Goal: Task Accomplishment & Management: Manage account settings

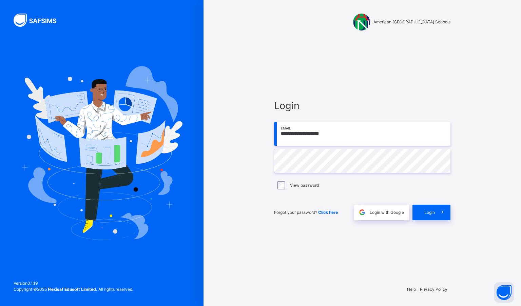
click at [426, 216] on div "Login" at bounding box center [432, 213] width 38 height 16
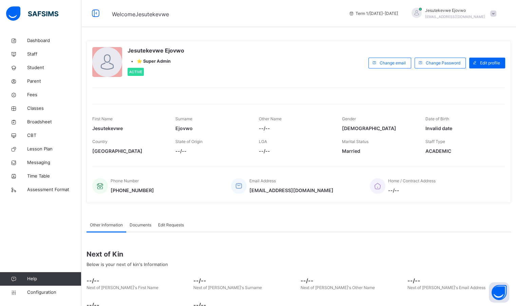
click at [39, 294] on span "Configuration" at bounding box center [54, 293] width 54 height 7
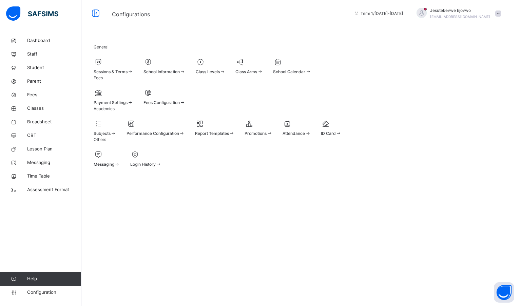
click at [114, 137] on div "Subjects" at bounding box center [105, 134] width 23 height 6
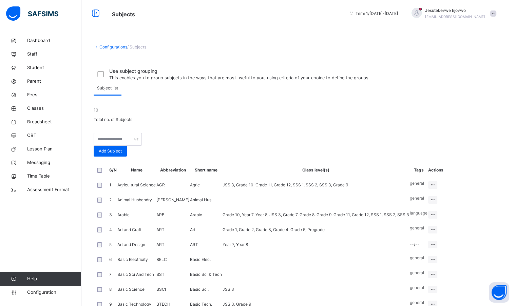
click at [29, 107] on span "Classes" at bounding box center [54, 108] width 54 height 7
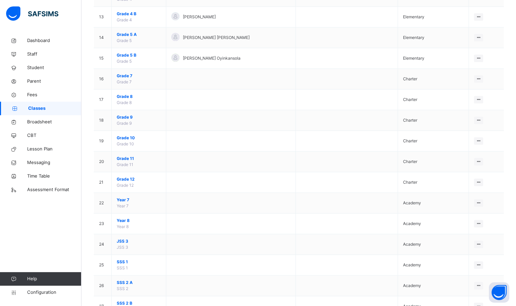
scroll to position [339, 0]
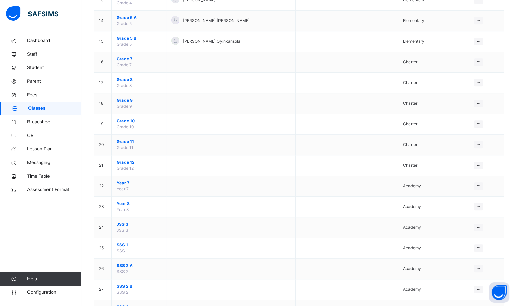
click at [0, 0] on div "View Class" at bounding box center [0, 0] width 0 height 0
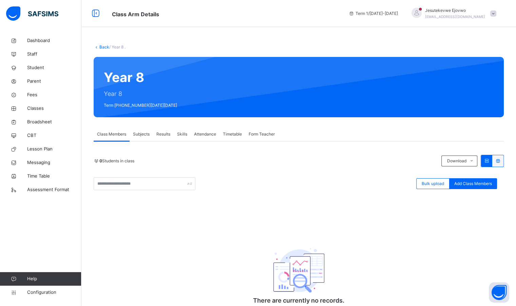
click at [145, 135] on span "Subjects" at bounding box center [141, 134] width 17 height 6
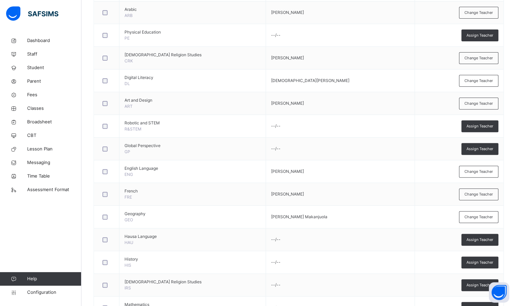
scroll to position [200, 0]
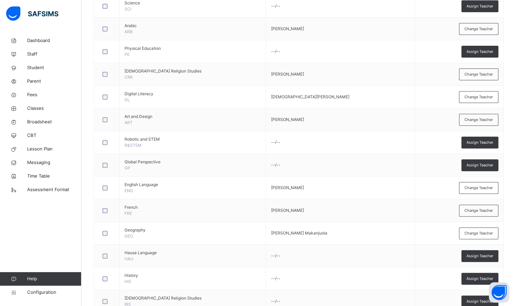
click at [482, 163] on span "Assign Teacher" at bounding box center [480, 166] width 27 height 6
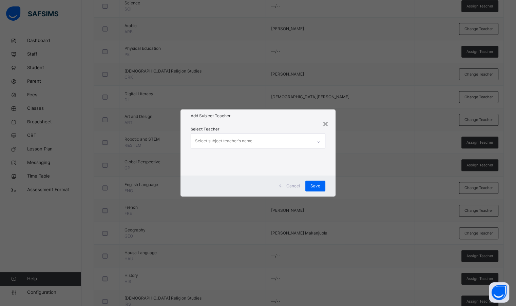
click at [245, 138] on div "Select subject teacher's name" at bounding box center [223, 141] width 57 height 13
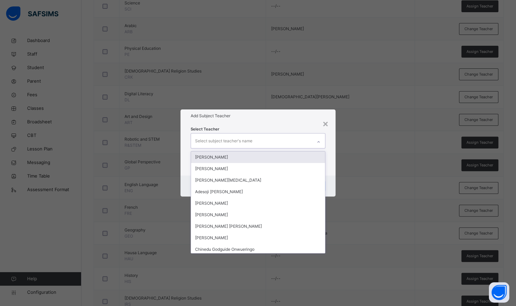
type input "*"
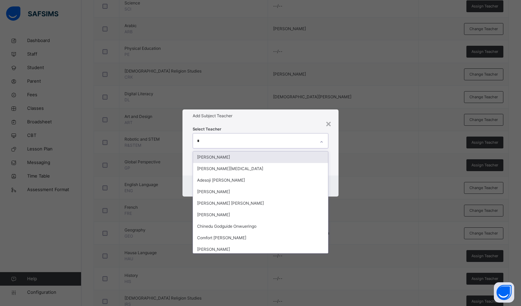
type input "**"
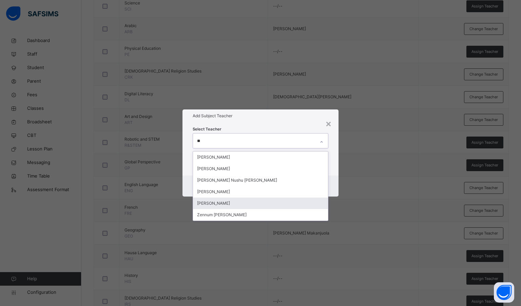
click at [224, 206] on div "[PERSON_NAME]" at bounding box center [260, 204] width 135 height 12
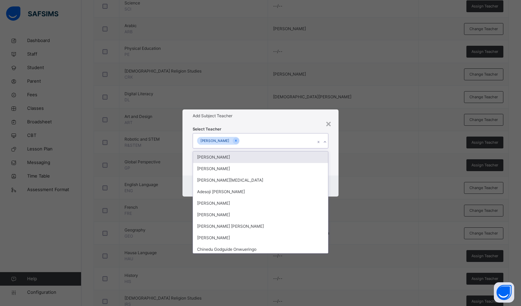
click at [269, 122] on div "Add Subject Teacher" at bounding box center [261, 116] width 156 height 13
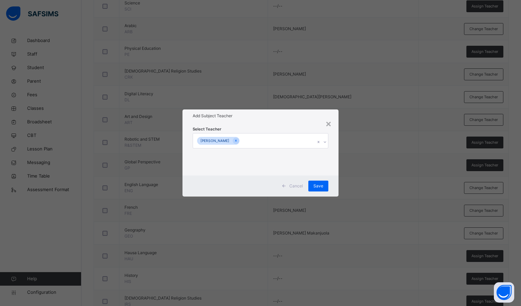
click at [320, 185] on span "Save" at bounding box center [319, 186] width 10 height 6
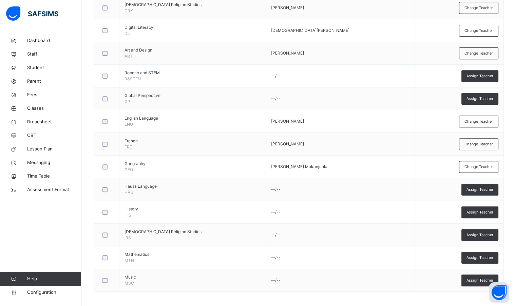
scroll to position [267, 0]
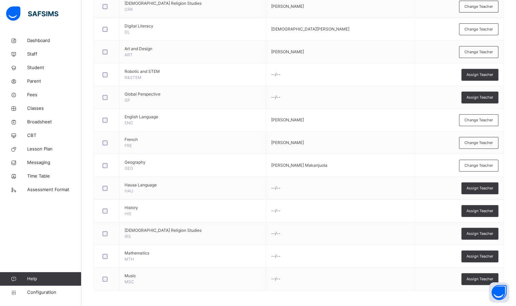
click at [479, 208] on span "Assign Teacher" at bounding box center [480, 211] width 27 height 6
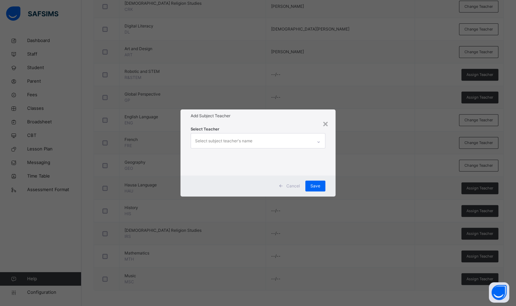
click at [223, 139] on div "Select subject teacher's name" at bounding box center [223, 141] width 57 height 13
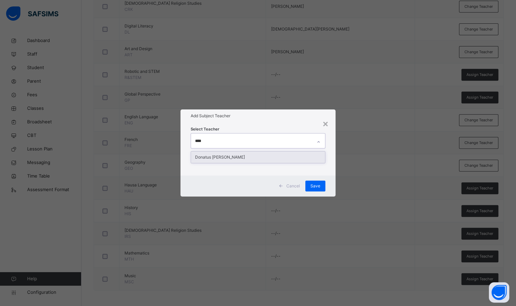
type input "*****"
click at [230, 157] on div "Donatus [PERSON_NAME]" at bounding box center [258, 158] width 134 height 12
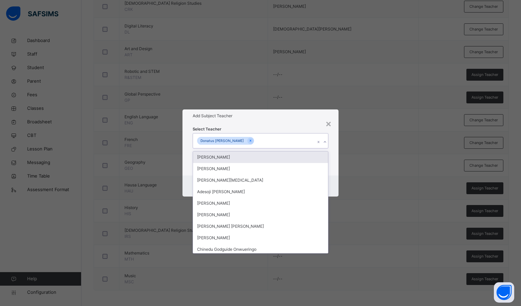
click at [285, 127] on div "Select Teacher option Donatus [PERSON_NAME], selected. option [PERSON_NAME] foc…" at bounding box center [261, 149] width 136 height 46
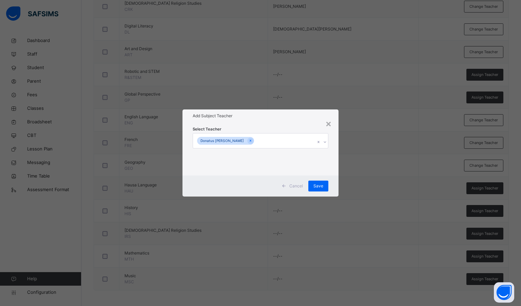
click at [312, 187] on div "Save" at bounding box center [319, 186] width 20 height 11
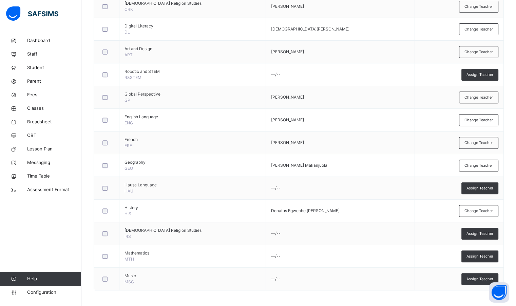
click at [485, 190] on div "Assign Teacher" at bounding box center [480, 189] width 37 height 12
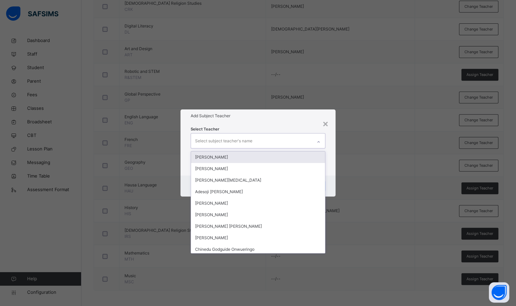
click at [259, 141] on div "Select subject teacher's name" at bounding box center [251, 141] width 121 height 14
type input "***"
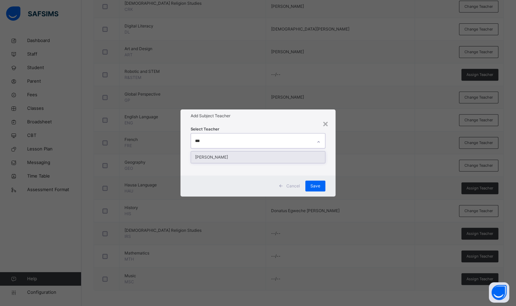
click at [251, 155] on div "[PERSON_NAME]" at bounding box center [258, 158] width 134 height 12
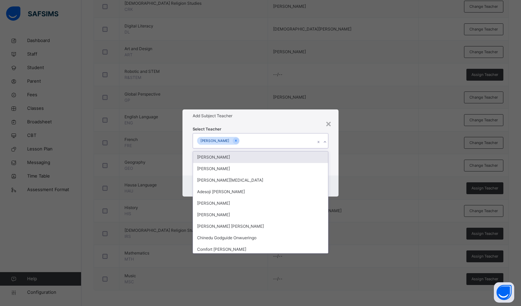
click at [268, 121] on div "Add Subject Teacher" at bounding box center [261, 116] width 156 height 13
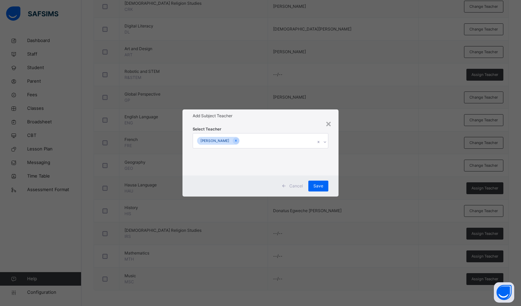
click at [318, 187] on span "Save" at bounding box center [319, 186] width 10 height 6
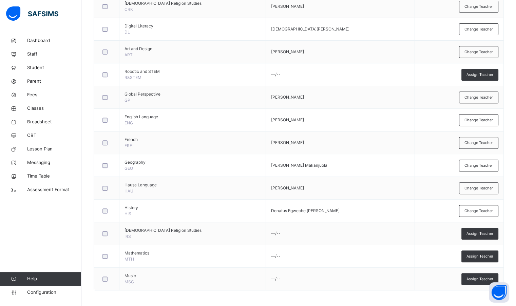
click at [479, 233] on span "Assign Teacher" at bounding box center [480, 234] width 27 height 6
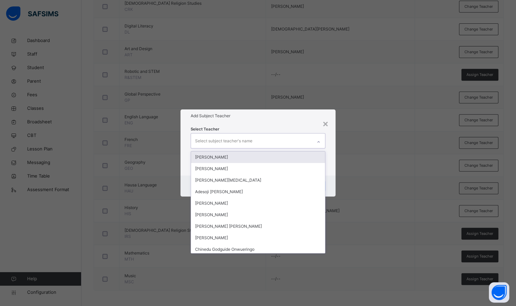
click at [259, 139] on div "Select subject teacher's name" at bounding box center [251, 141] width 121 height 14
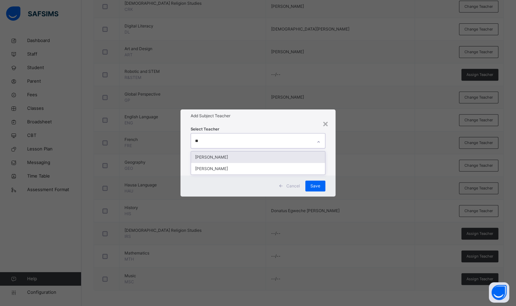
type input "***"
click at [246, 157] on div "[PERSON_NAME]" at bounding box center [258, 158] width 134 height 12
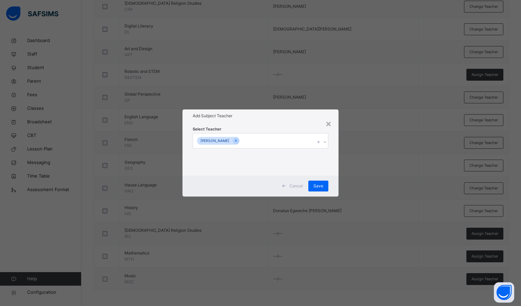
click at [278, 118] on h1 "Add Subject Teacher" at bounding box center [261, 116] width 136 height 6
click at [320, 187] on span "Save" at bounding box center [319, 186] width 10 height 6
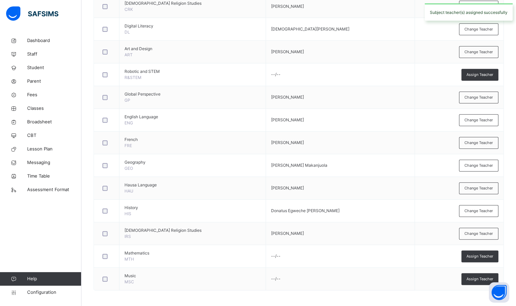
click at [480, 256] on span "Assign Teacher" at bounding box center [480, 257] width 27 height 6
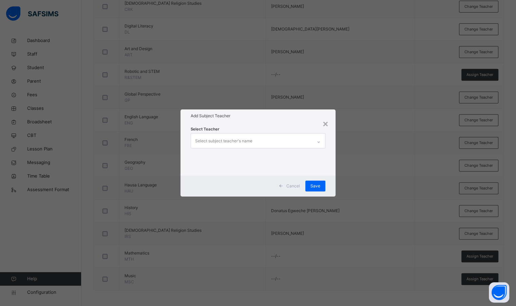
click at [274, 140] on div "Select subject teacher's name" at bounding box center [251, 141] width 121 height 14
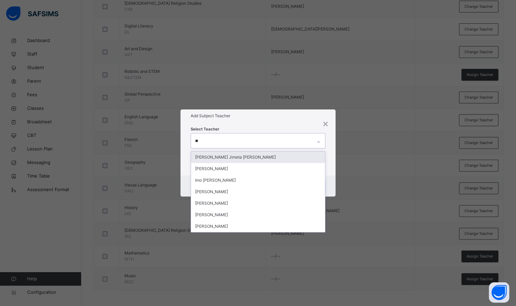
type input "***"
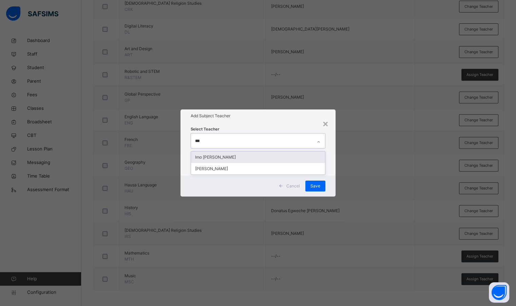
click at [270, 156] on div "Imo [PERSON_NAME]" at bounding box center [258, 158] width 134 height 12
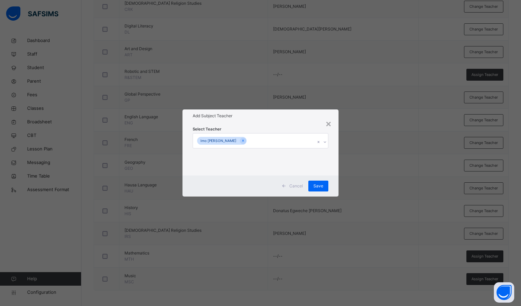
click at [274, 126] on div "Select Teacher Imo [PERSON_NAME]" at bounding box center [261, 149] width 136 height 46
click at [316, 185] on span "Save" at bounding box center [319, 186] width 10 height 6
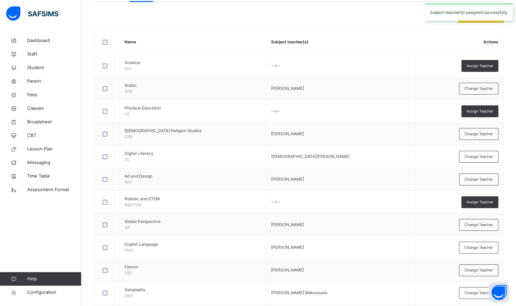
scroll to position [132, 0]
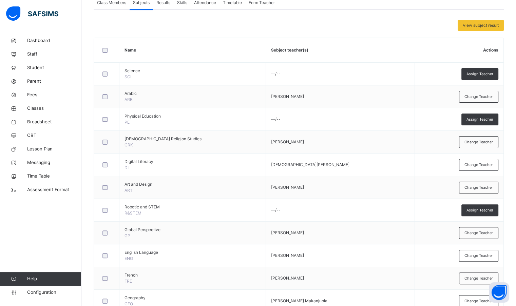
click at [474, 117] on span "Assign Teacher" at bounding box center [480, 120] width 27 height 6
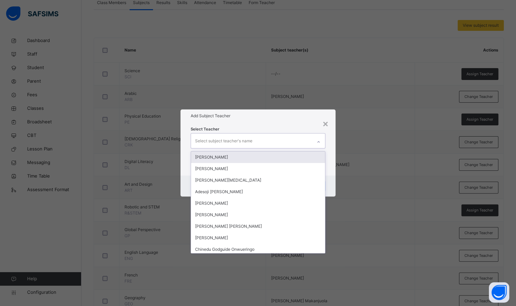
click at [293, 142] on div "Select subject teacher's name" at bounding box center [251, 141] width 121 height 14
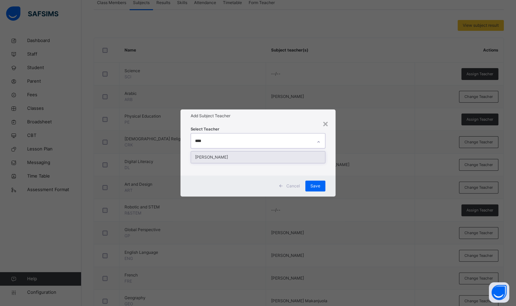
type input "*****"
click at [281, 157] on div "[PERSON_NAME]" at bounding box center [258, 158] width 134 height 12
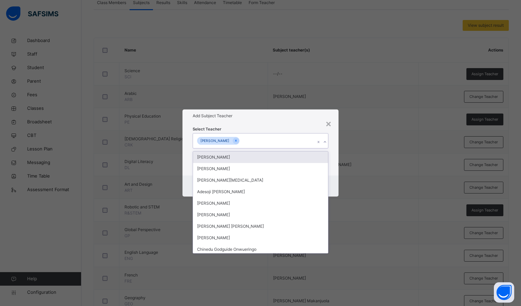
click at [283, 126] on div "Select Teacher option [PERSON_NAME], selected. option [PERSON_NAME] focused, 1 …" at bounding box center [261, 149] width 156 height 53
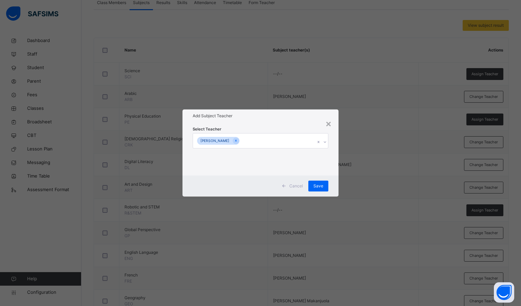
click at [318, 187] on span "Save" at bounding box center [319, 186] width 10 height 6
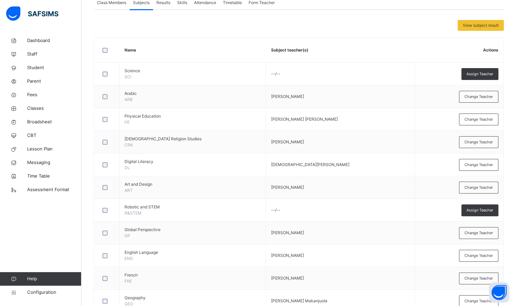
click at [481, 76] on span "Assign Teacher" at bounding box center [480, 74] width 27 height 6
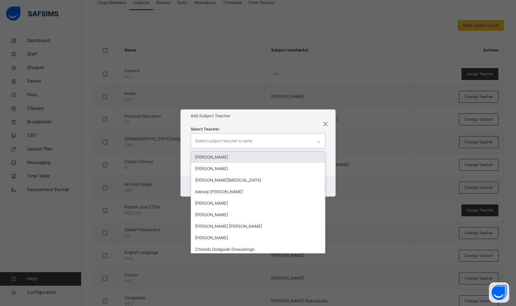
click at [262, 139] on div "Select subject teacher's name" at bounding box center [251, 141] width 121 height 14
type input "***"
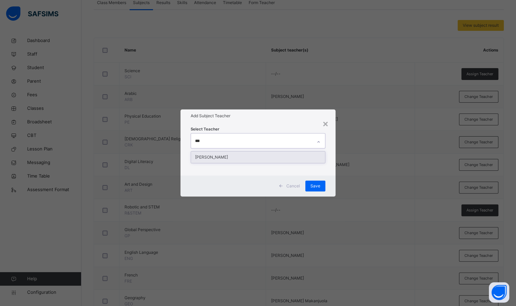
click at [257, 160] on div "[PERSON_NAME]" at bounding box center [258, 158] width 134 height 12
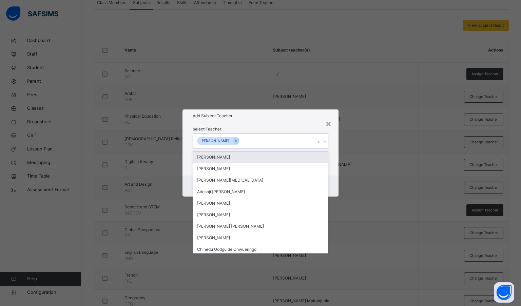
click at [278, 111] on div "Add Subject Teacher" at bounding box center [261, 116] width 156 height 13
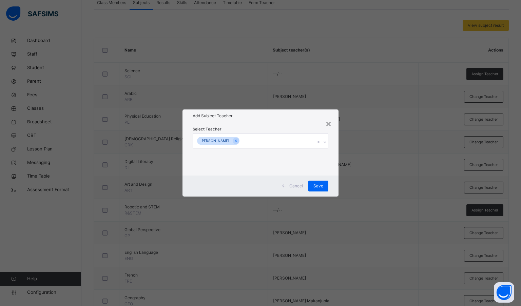
click at [319, 189] on span "Save" at bounding box center [319, 186] width 10 height 6
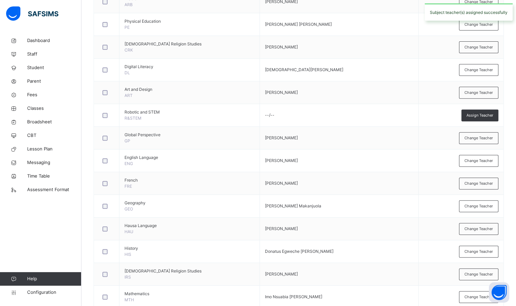
scroll to position [267, 0]
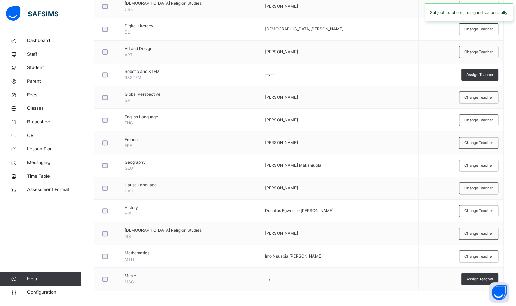
click at [493, 76] on span "Assign Teacher" at bounding box center [480, 75] width 27 height 6
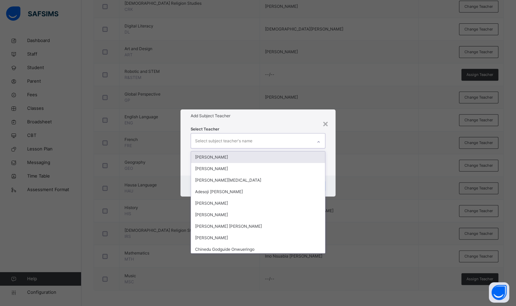
click at [225, 140] on div "Select subject teacher's name" at bounding box center [223, 141] width 57 height 13
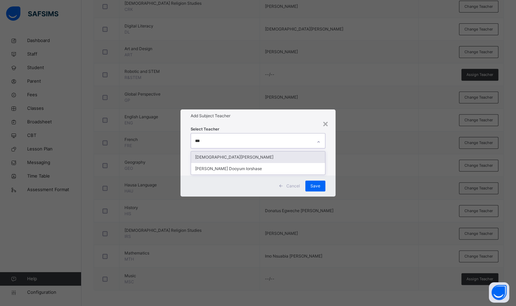
type input "****"
click at [232, 154] on div "[DEMOGRAPHIC_DATA][PERSON_NAME]" at bounding box center [258, 158] width 134 height 12
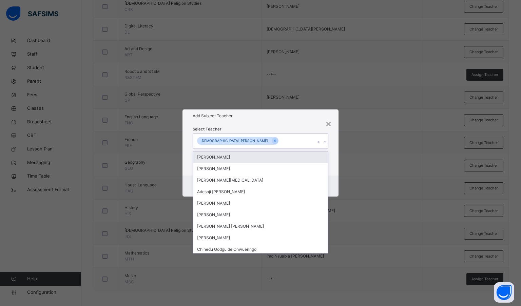
click at [242, 116] on h1 "Add Subject Teacher" at bounding box center [261, 116] width 136 height 6
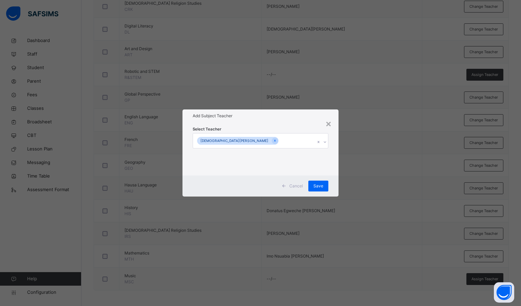
click at [324, 186] on div "Save" at bounding box center [319, 186] width 20 height 11
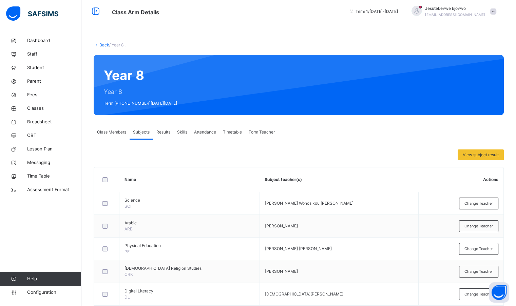
scroll to position [0, 0]
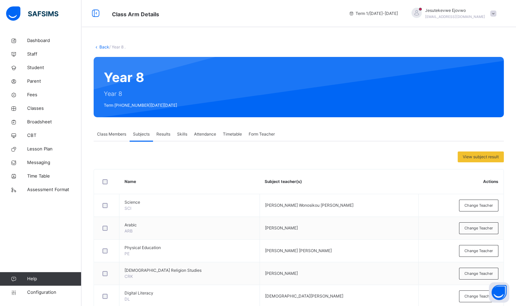
click at [469, 159] on span "View subject result" at bounding box center [481, 157] width 36 height 6
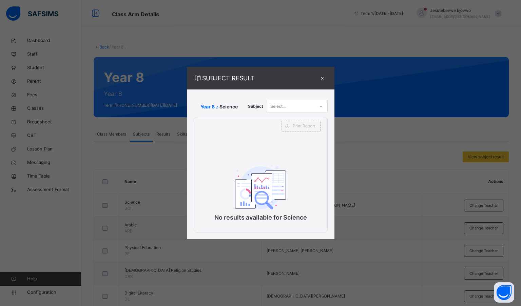
click at [308, 111] on div "Select..." at bounding box center [291, 106] width 48 height 11
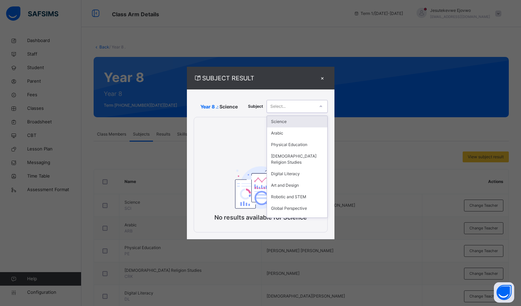
click at [301, 126] on div "Science" at bounding box center [297, 122] width 60 height 12
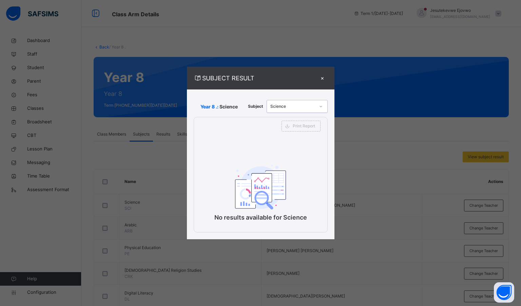
click at [325, 76] on div "×" at bounding box center [323, 78] width 10 height 9
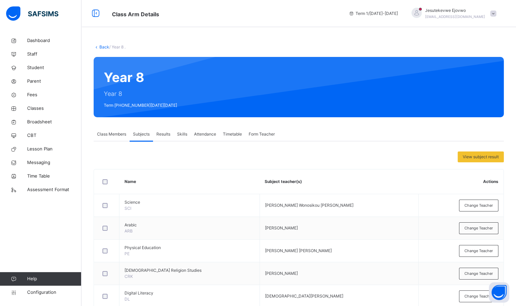
click at [104, 47] on link "Back" at bounding box center [104, 46] width 10 height 5
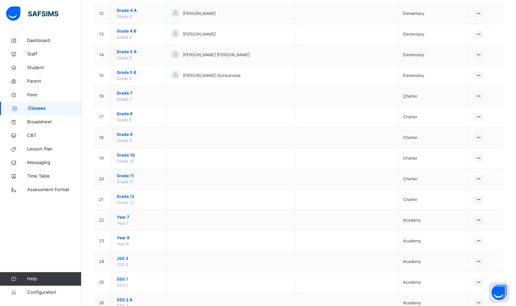
scroll to position [339, 0]
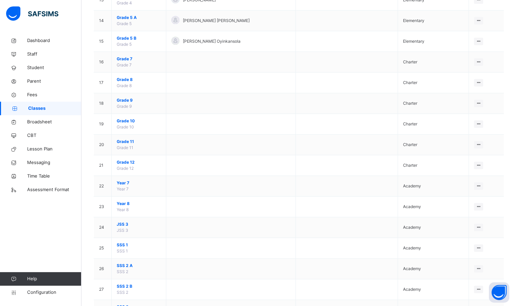
click at [129, 225] on span "JSS 3" at bounding box center [139, 225] width 44 height 6
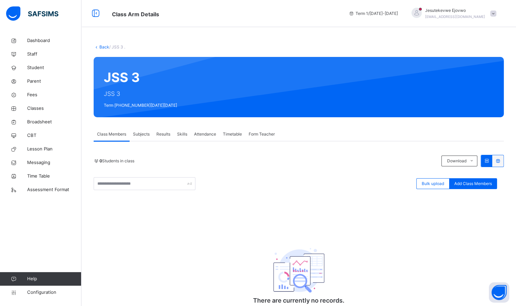
click at [149, 133] on span "Subjects" at bounding box center [141, 134] width 17 height 6
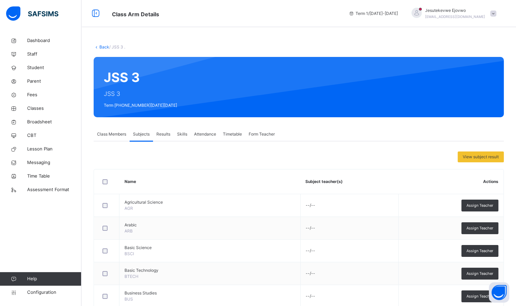
click at [487, 206] on span "Assign Teacher" at bounding box center [480, 206] width 27 height 6
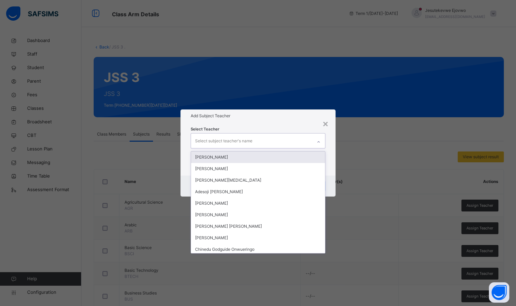
click at [273, 141] on div "Select subject teacher's name" at bounding box center [251, 141] width 121 height 14
type input "***"
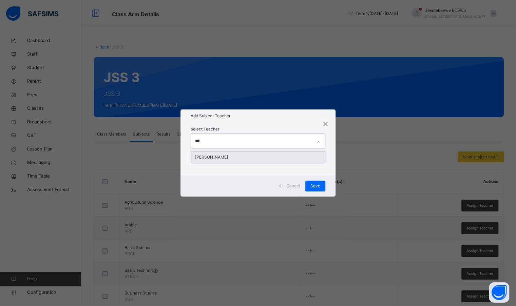
click at [270, 157] on div "[PERSON_NAME]" at bounding box center [258, 158] width 134 height 12
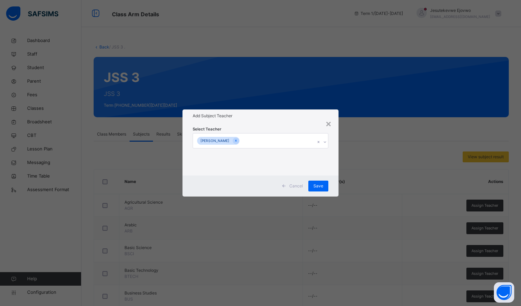
drag, startPoint x: 288, startPoint y: 111, endPoint x: 295, endPoint y: 123, distance: 13.1
click at [288, 111] on div "Add Subject Teacher" at bounding box center [261, 116] width 156 height 13
click at [320, 183] on span "Save" at bounding box center [319, 186] width 10 height 6
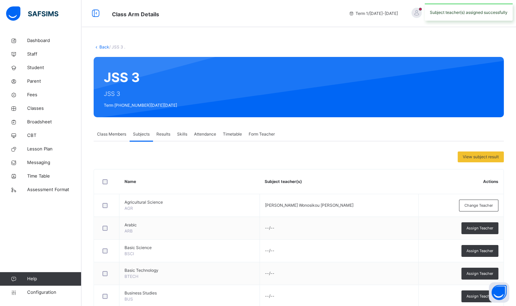
click at [474, 231] on div "Assign Teacher" at bounding box center [480, 229] width 37 height 12
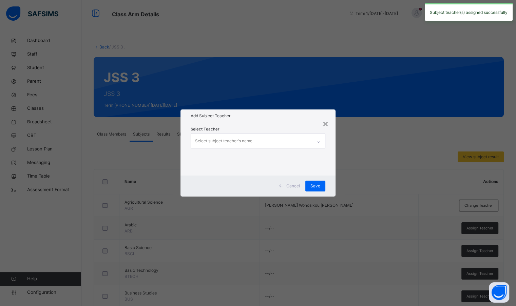
click at [219, 144] on div "Select subject teacher's name" at bounding box center [223, 141] width 57 height 13
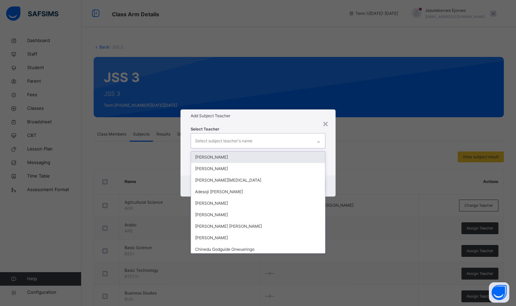
click at [218, 158] on div "[PERSON_NAME]" at bounding box center [258, 158] width 134 height 12
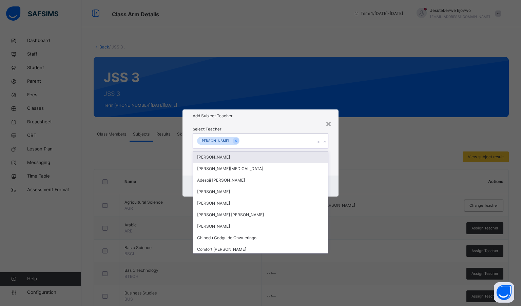
click at [234, 124] on div "Select Teacher option [PERSON_NAME], selected. option [PERSON_NAME] focused, 2 …" at bounding box center [261, 149] width 156 height 53
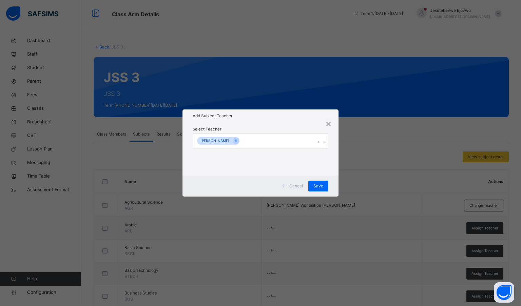
click at [319, 182] on div "Save" at bounding box center [319, 186] width 20 height 11
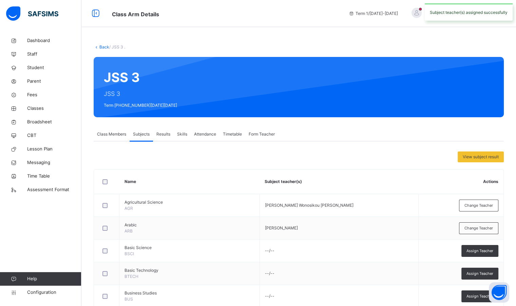
click at [479, 247] on div "Assign Teacher" at bounding box center [480, 251] width 37 height 12
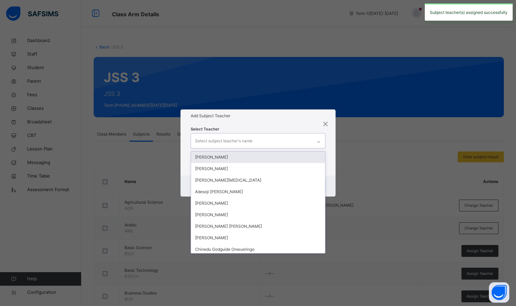
click at [276, 138] on div "Select subject teacher's name" at bounding box center [251, 141] width 121 height 14
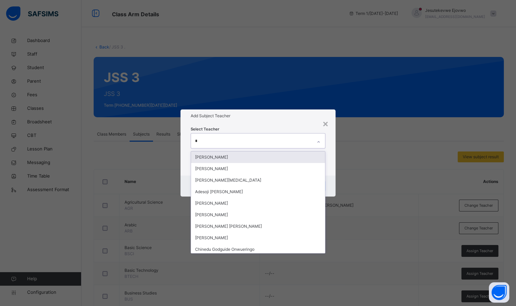
type input "**"
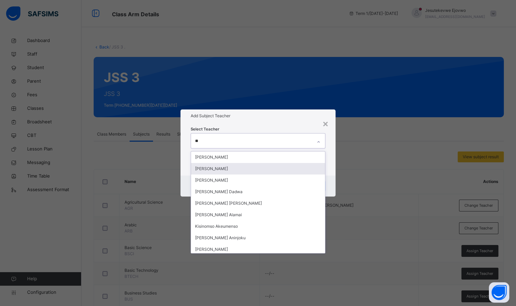
click at [252, 171] on div "[PERSON_NAME]" at bounding box center [258, 169] width 134 height 12
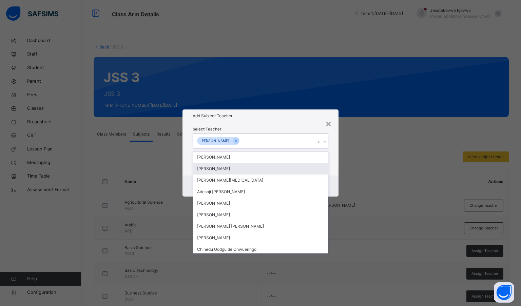
click at [277, 121] on div "Add Subject Teacher" at bounding box center [261, 116] width 156 height 13
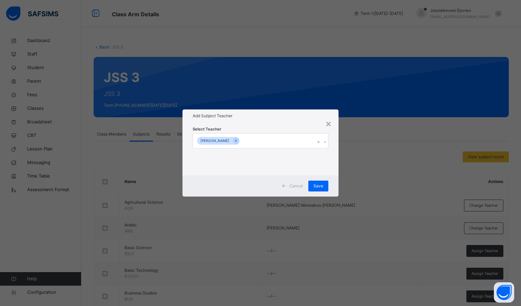
click at [319, 188] on span "Save" at bounding box center [319, 186] width 10 height 6
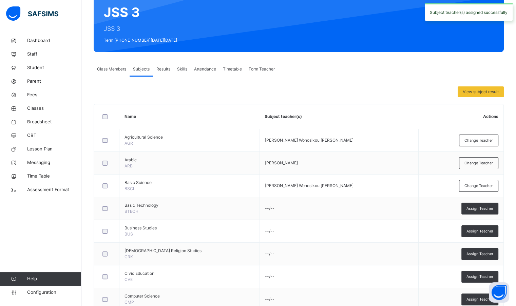
scroll to position [68, 0]
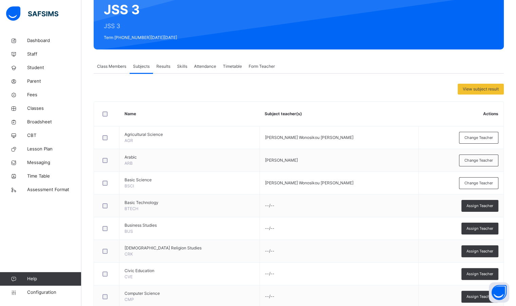
click at [477, 206] on span "Assign Teacher" at bounding box center [480, 206] width 27 height 6
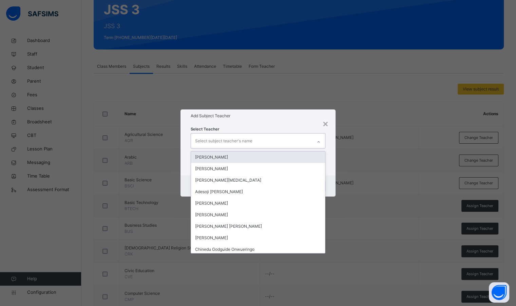
click at [235, 142] on div "Select subject teacher's name" at bounding box center [223, 141] width 57 height 13
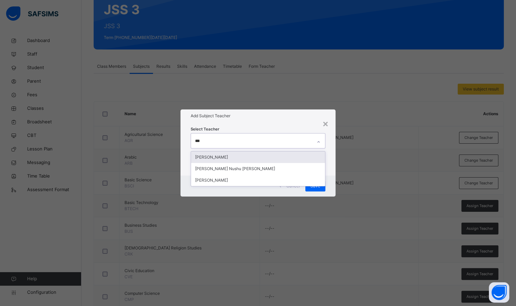
type input "****"
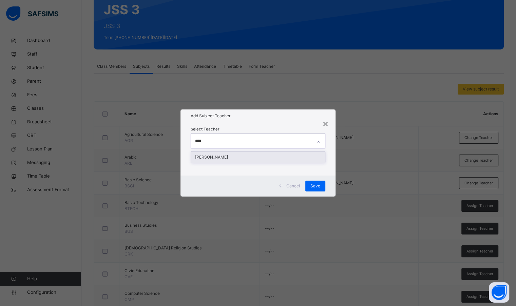
click at [229, 154] on div "[PERSON_NAME]" at bounding box center [258, 158] width 134 height 12
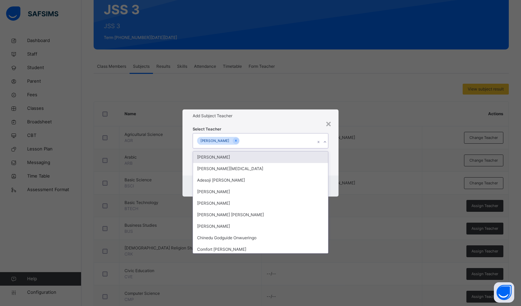
click at [284, 127] on div "Select Teacher option [PERSON_NAME], selected. option [PERSON_NAME] focused, 1 …" at bounding box center [261, 149] width 136 height 46
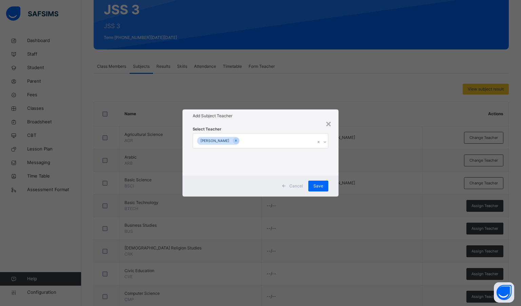
click at [315, 188] on span "Save" at bounding box center [319, 186] width 10 height 6
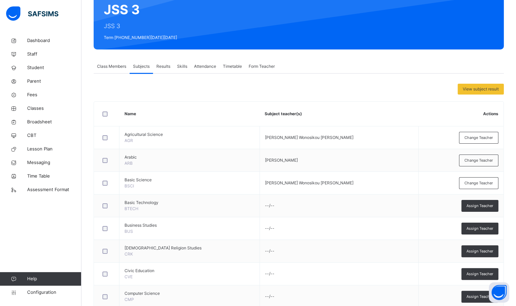
click at [491, 229] on span "Assign Teacher" at bounding box center [480, 229] width 27 height 6
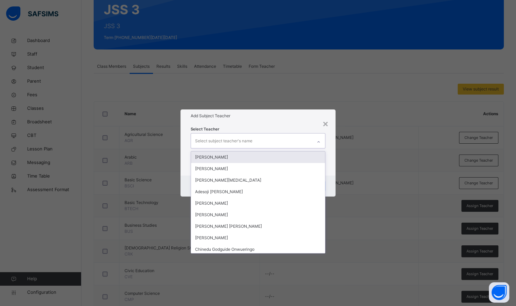
click at [274, 139] on div "Select subject teacher's name" at bounding box center [251, 141] width 121 height 14
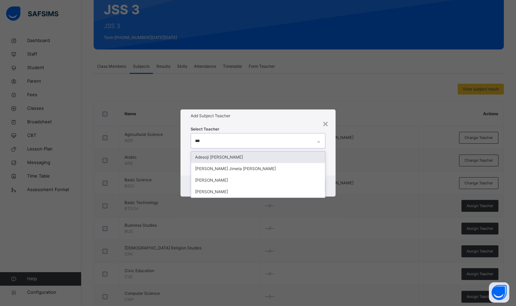
type input "****"
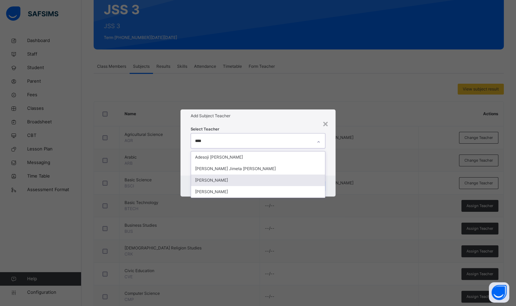
click at [220, 178] on div "[PERSON_NAME]" at bounding box center [258, 181] width 134 height 12
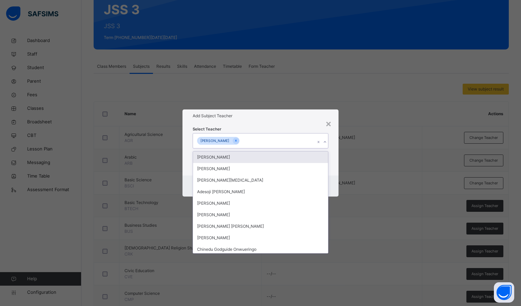
click at [254, 125] on div "Select Teacher option [PERSON_NAME] , selected. option [PERSON_NAME] focused, 1…" at bounding box center [261, 149] width 156 height 53
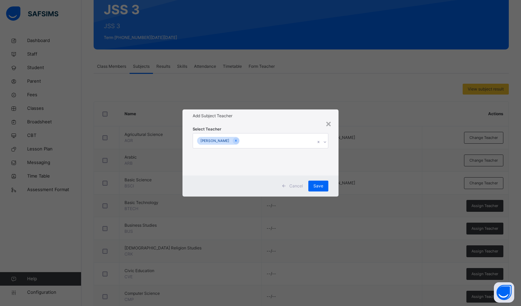
click at [321, 186] on span "Save" at bounding box center [319, 186] width 10 height 6
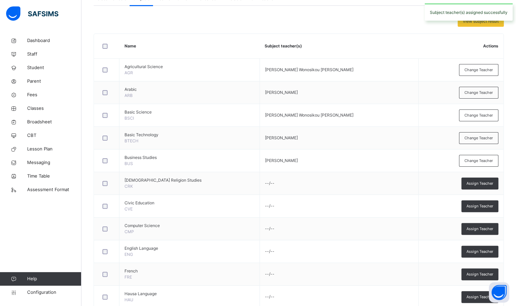
scroll to position [170, 0]
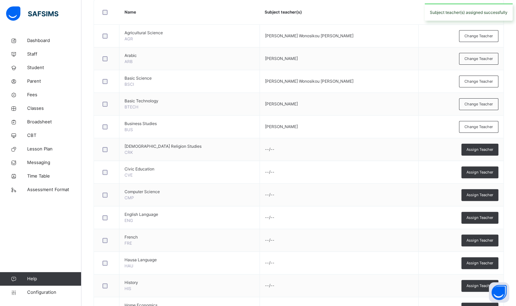
click at [487, 148] on span "Assign Teacher" at bounding box center [480, 150] width 27 height 6
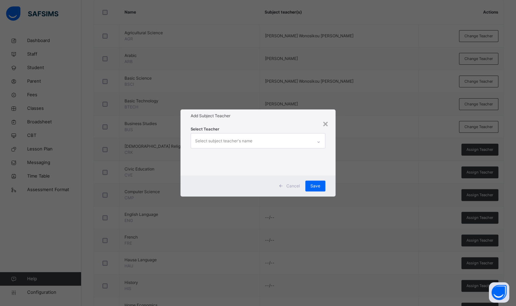
click at [288, 143] on div "Select subject teacher's name" at bounding box center [251, 141] width 121 height 14
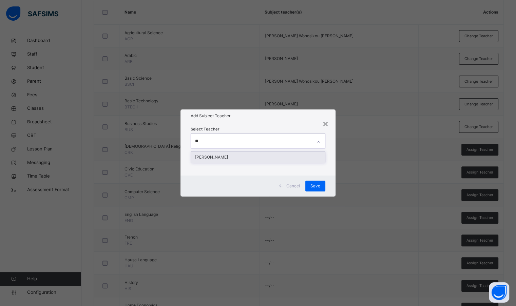
type input "*"
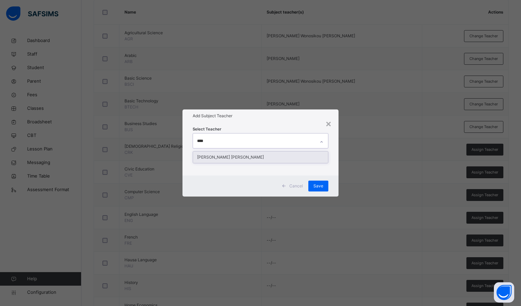
type input "*****"
click at [236, 157] on div "[PERSON_NAME] [PERSON_NAME]" at bounding box center [260, 158] width 135 height 12
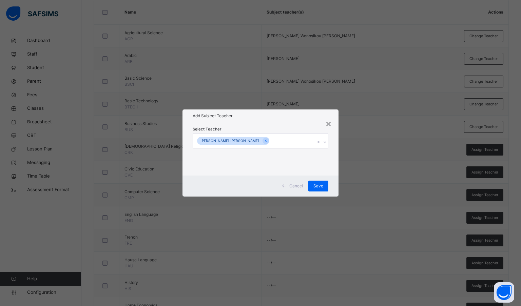
click at [247, 108] on div "× Add Subject Teacher Select Teacher [PERSON_NAME] [PERSON_NAME] Cancel Save" at bounding box center [260, 153] width 521 height 306
click at [322, 187] on span "Save" at bounding box center [319, 186] width 10 height 6
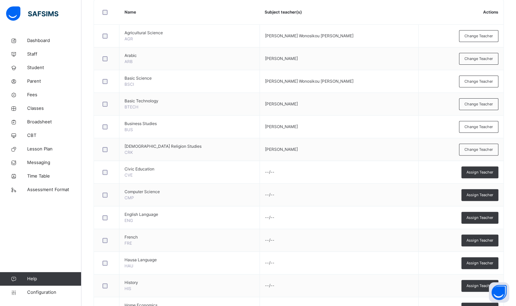
click at [482, 170] on span "Assign Teacher" at bounding box center [480, 173] width 27 height 6
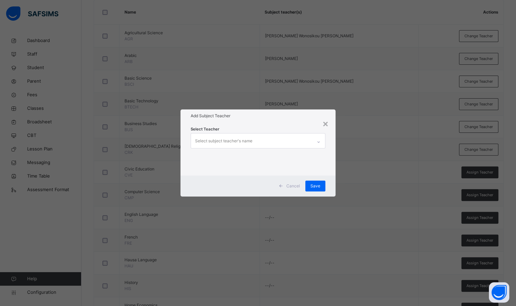
click at [261, 138] on div "Select subject teacher's name" at bounding box center [251, 141] width 121 height 14
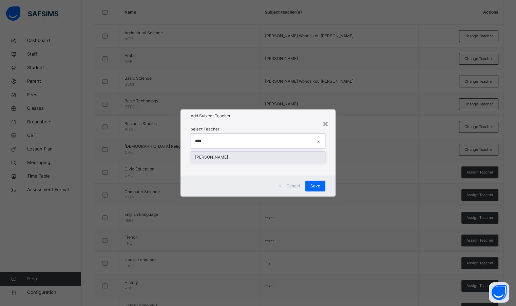
type input "*****"
click at [253, 156] on div "[PERSON_NAME]" at bounding box center [258, 158] width 134 height 12
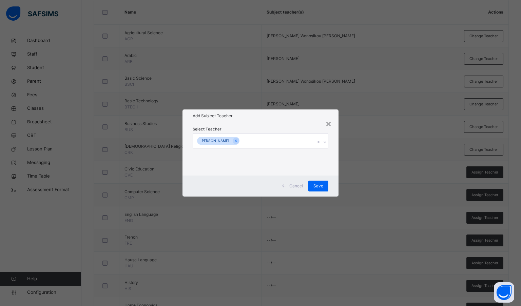
click at [272, 116] on h1 "Add Subject Teacher" at bounding box center [261, 116] width 136 height 6
click at [320, 186] on span "Save" at bounding box center [319, 186] width 10 height 6
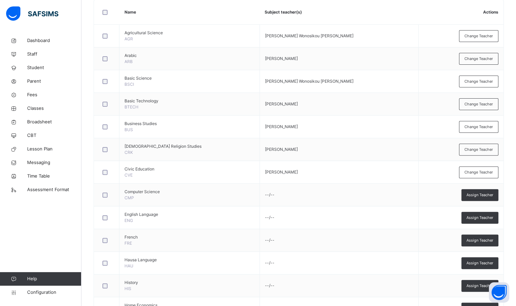
click at [482, 195] on span "Assign Teacher" at bounding box center [480, 195] width 27 height 6
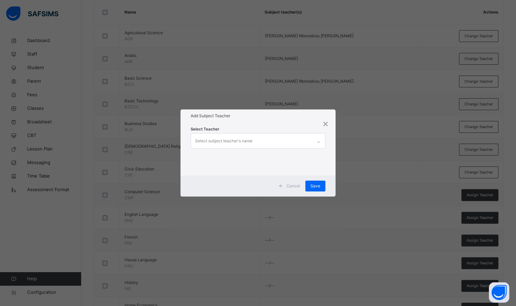
click at [233, 137] on div "Select subject teacher's name" at bounding box center [223, 141] width 57 height 13
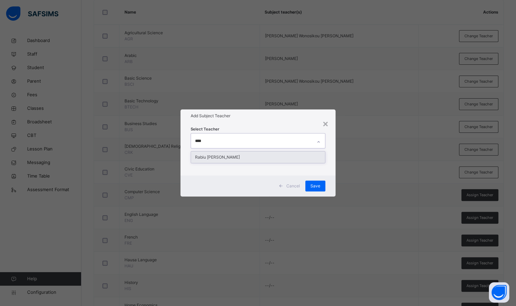
type input "*****"
click at [235, 156] on div "Rabiu [PERSON_NAME]" at bounding box center [258, 158] width 134 height 12
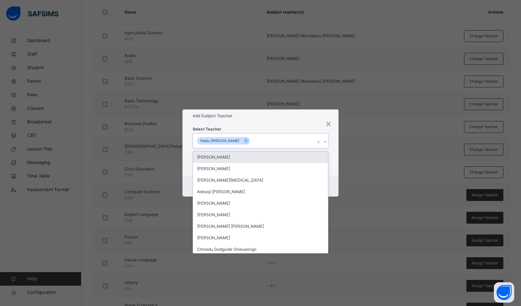
click at [270, 124] on div "Select Teacher option [PERSON_NAME] [PERSON_NAME], selected. option [PERSON_NAM…" at bounding box center [261, 149] width 156 height 53
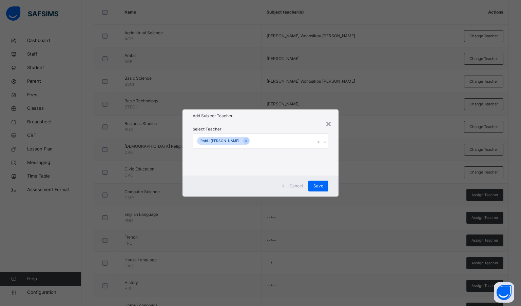
click at [315, 188] on span "Save" at bounding box center [319, 186] width 10 height 6
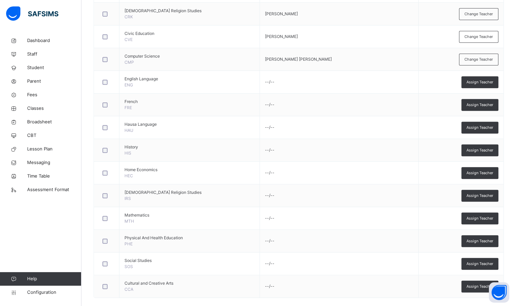
scroll to position [313, 0]
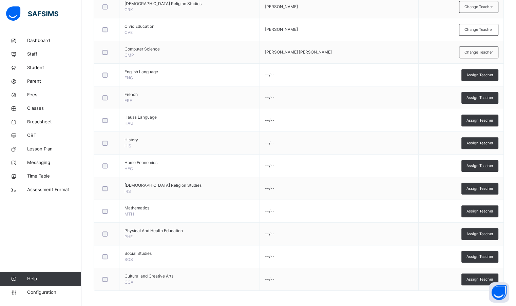
click at [482, 280] on span "Assign Teacher" at bounding box center [480, 280] width 27 height 6
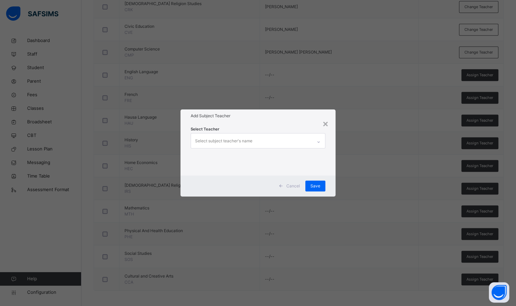
click at [247, 144] on div "Select subject teacher's name" at bounding box center [223, 141] width 57 height 13
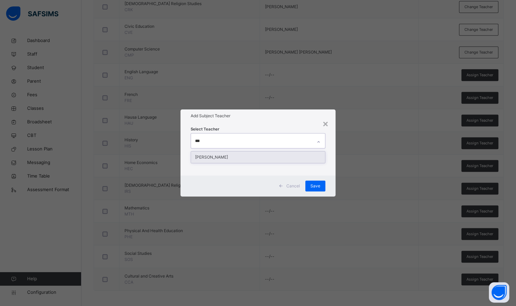
type input "****"
click at [238, 161] on div "[PERSON_NAME]" at bounding box center [258, 158] width 134 height 12
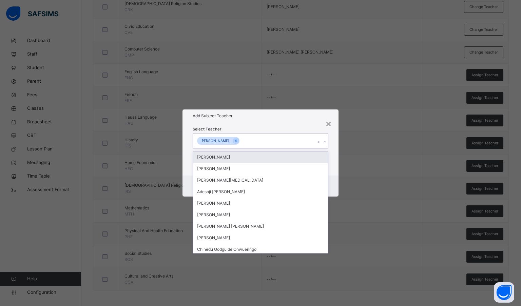
click at [283, 127] on div "Select Teacher option [PERSON_NAME], selected. option [PERSON_NAME] focused, 1 …" at bounding box center [261, 149] width 136 height 46
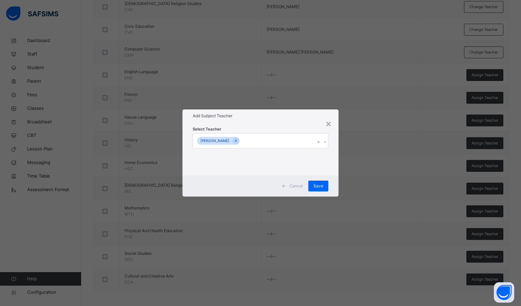
click at [320, 188] on span "Save" at bounding box center [319, 186] width 10 height 6
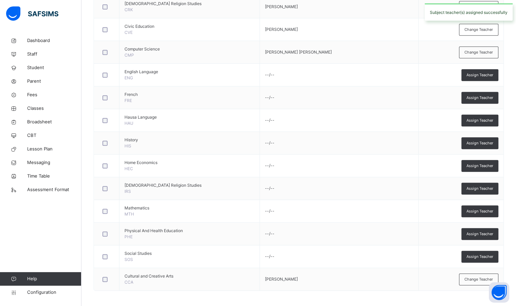
click at [483, 75] on span "Assign Teacher" at bounding box center [480, 75] width 27 height 6
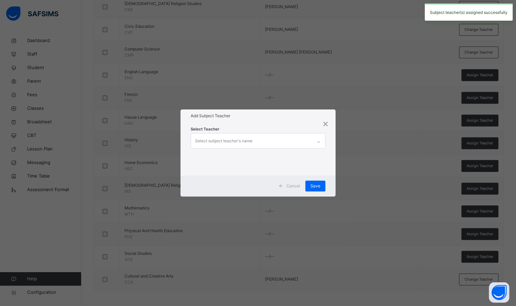
click at [226, 142] on div "Select subject teacher's name" at bounding box center [223, 141] width 57 height 13
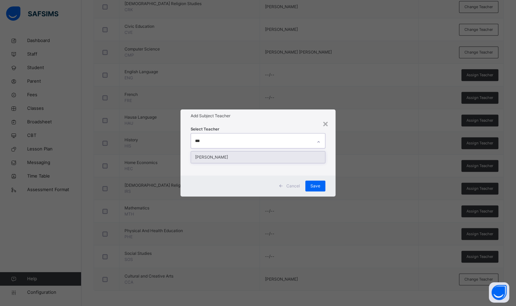
type input "****"
click at [233, 157] on div "[PERSON_NAME]" at bounding box center [258, 158] width 134 height 12
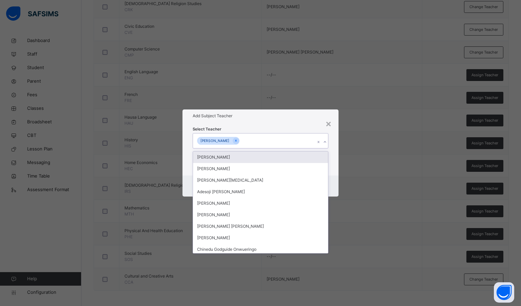
click at [280, 115] on h1 "Add Subject Teacher" at bounding box center [261, 116] width 136 height 6
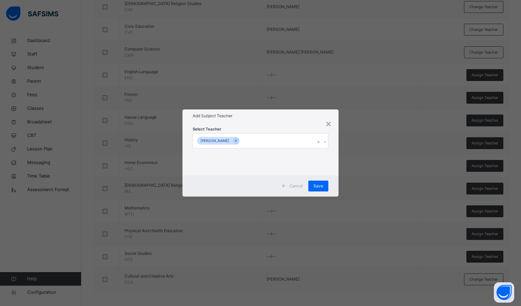
click at [318, 185] on span "Save" at bounding box center [319, 186] width 10 height 6
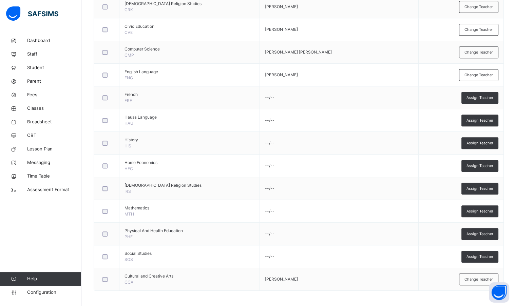
click at [485, 96] on span "Assign Teacher" at bounding box center [480, 98] width 27 height 6
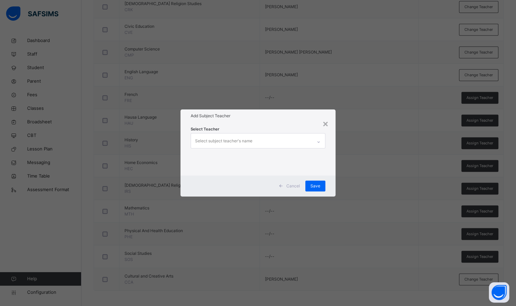
click at [241, 141] on div "Select subject teacher's name" at bounding box center [223, 141] width 57 height 13
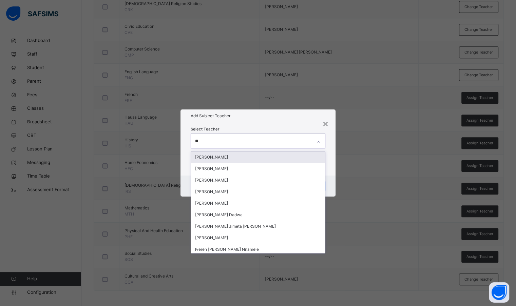
type input "***"
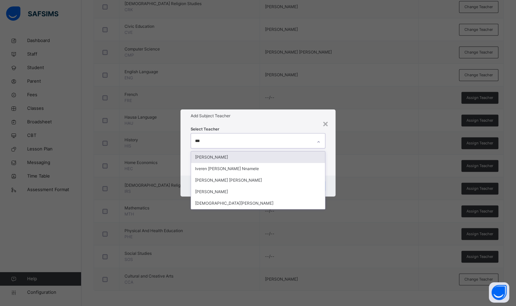
click at [238, 160] on div "[PERSON_NAME]" at bounding box center [258, 158] width 134 height 12
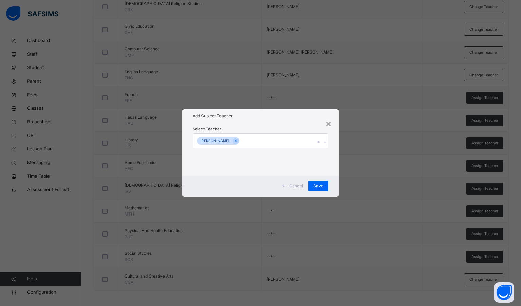
click at [288, 122] on div "Add Subject Teacher" at bounding box center [261, 116] width 156 height 13
click at [322, 184] on span "Save" at bounding box center [319, 186] width 10 height 6
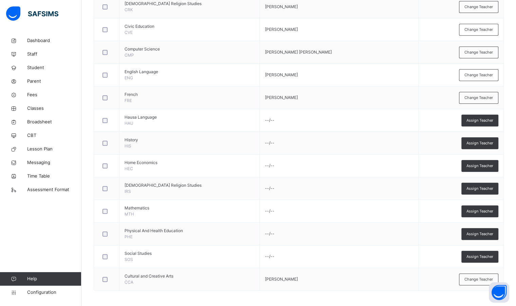
click at [487, 118] on span "Assign Teacher" at bounding box center [480, 121] width 27 height 6
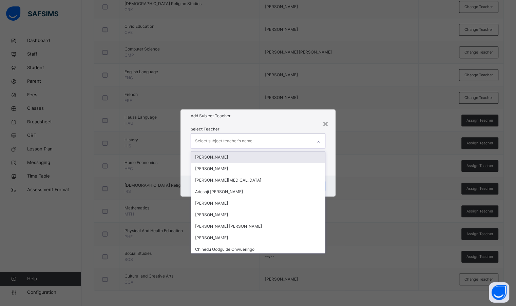
click at [272, 141] on div "Select subject teacher's name" at bounding box center [251, 141] width 121 height 14
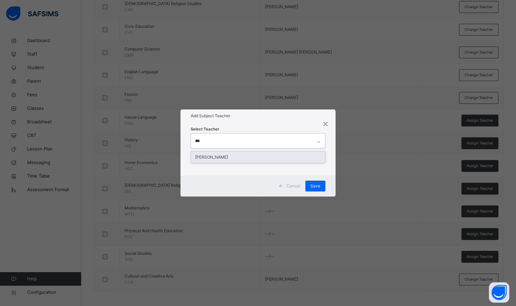
type input "****"
click at [271, 159] on div "[PERSON_NAME]" at bounding box center [258, 158] width 134 height 12
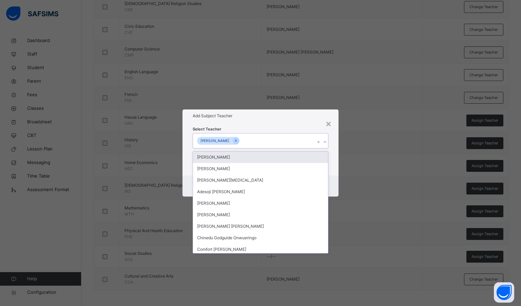
click at [274, 124] on div "Select Teacher option [PERSON_NAME], selected. option [PERSON_NAME] focused, 1 …" at bounding box center [261, 149] width 156 height 53
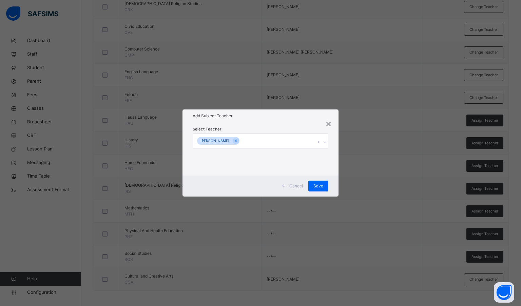
click at [316, 184] on span "Save" at bounding box center [319, 186] width 10 height 6
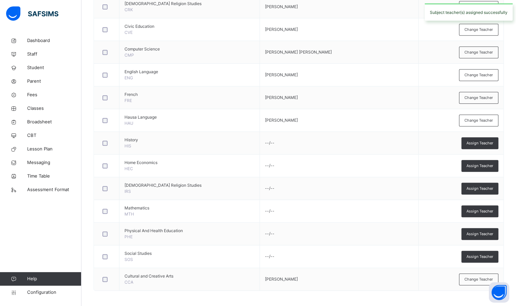
click at [488, 143] on span "Assign Teacher" at bounding box center [480, 144] width 27 height 6
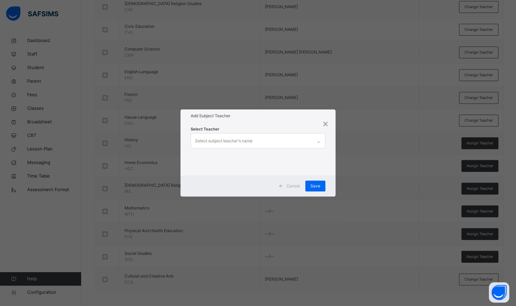
click at [252, 143] on div "Select subject teacher's name" at bounding box center [223, 141] width 57 height 13
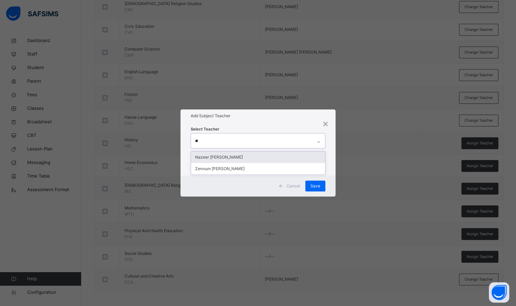
type input "*"
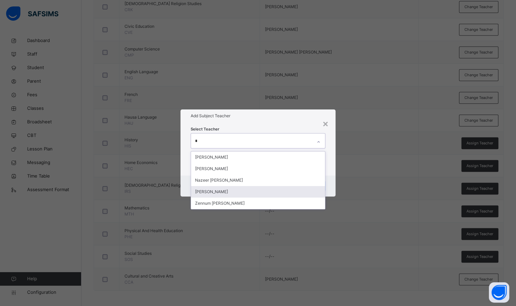
click at [232, 191] on div "[PERSON_NAME]" at bounding box center [258, 192] width 134 height 12
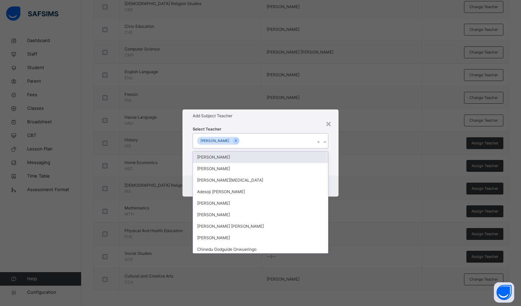
click at [268, 114] on h1 "Add Subject Teacher" at bounding box center [261, 116] width 136 height 6
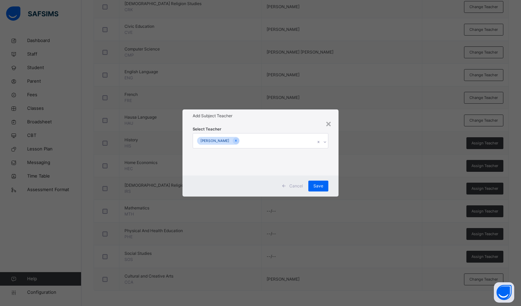
click at [320, 185] on span "Save" at bounding box center [319, 186] width 10 height 6
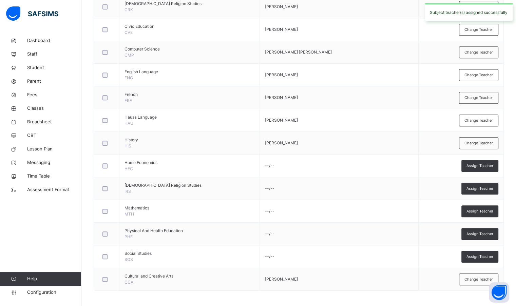
click at [485, 166] on span "Assign Teacher" at bounding box center [480, 166] width 27 height 6
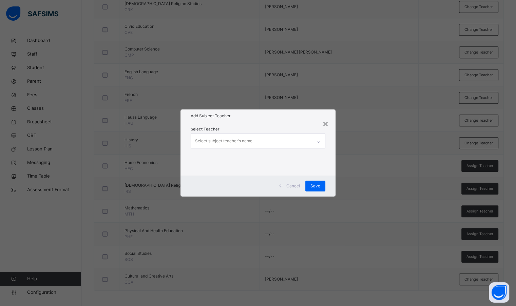
click at [244, 136] on div "Select subject teacher's name" at bounding box center [223, 141] width 57 height 13
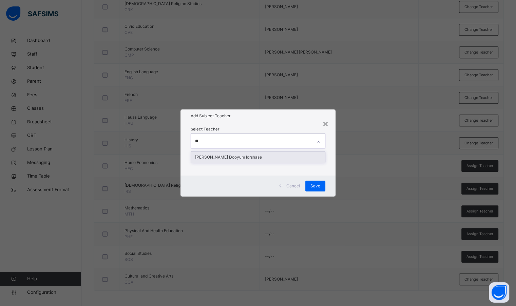
type input "***"
click at [245, 157] on div "[PERSON_NAME] Dooyum Iorshase" at bounding box center [258, 158] width 134 height 12
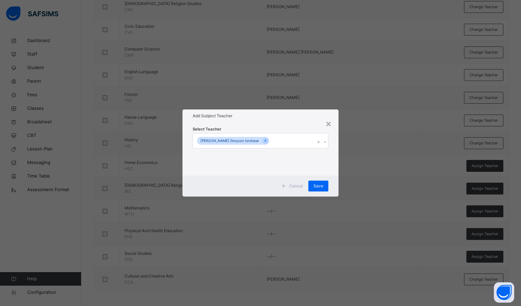
click at [253, 131] on div "Select Teacher [PERSON_NAME] Dooyum Iorshase" at bounding box center [261, 149] width 136 height 46
click at [319, 187] on span "Save" at bounding box center [319, 186] width 10 height 6
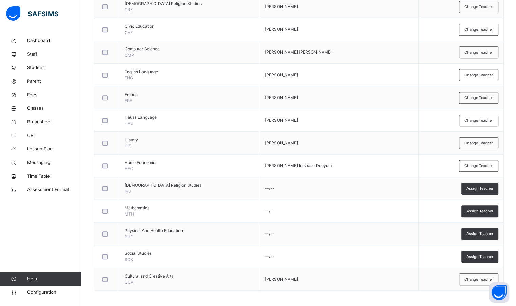
click at [484, 190] on div "Assign Teacher" at bounding box center [480, 189] width 37 height 12
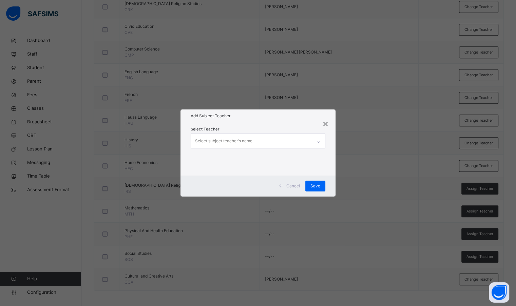
click at [275, 136] on div "Select subject teacher's name" at bounding box center [251, 141] width 121 height 14
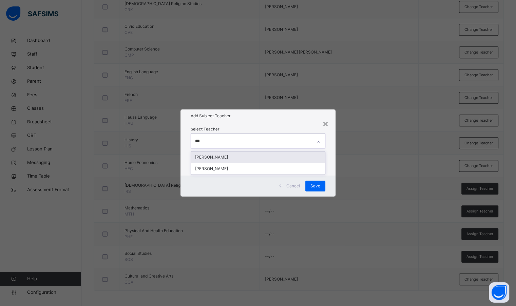
type input "****"
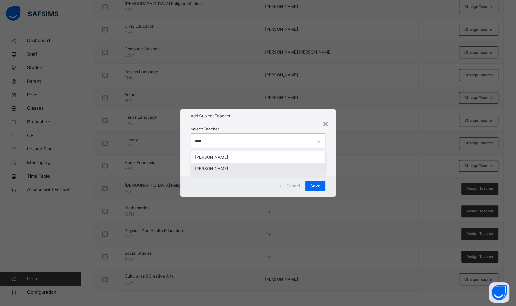
click at [255, 168] on div "[PERSON_NAME]" at bounding box center [258, 169] width 134 height 12
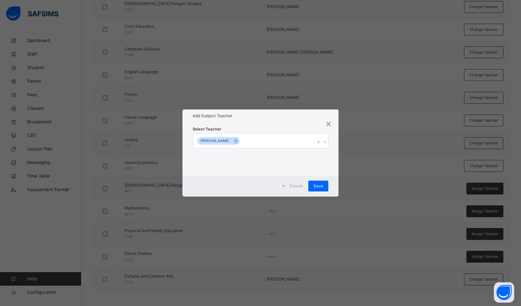
click at [268, 118] on h1 "Add Subject Teacher" at bounding box center [261, 116] width 136 height 6
click at [316, 183] on span "Save" at bounding box center [319, 186] width 10 height 6
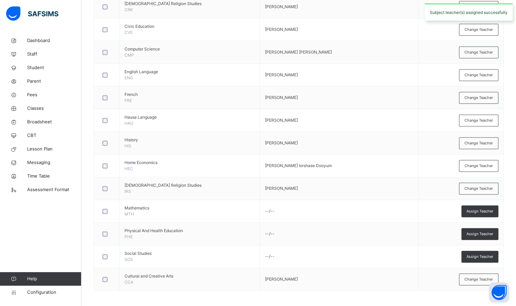
click at [483, 214] on div "Assign Teacher" at bounding box center [480, 212] width 37 height 12
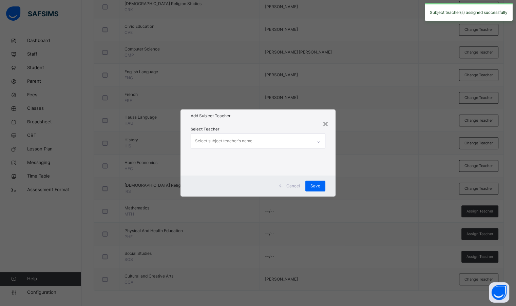
click at [295, 142] on div "Select subject teacher's name" at bounding box center [251, 141] width 121 height 14
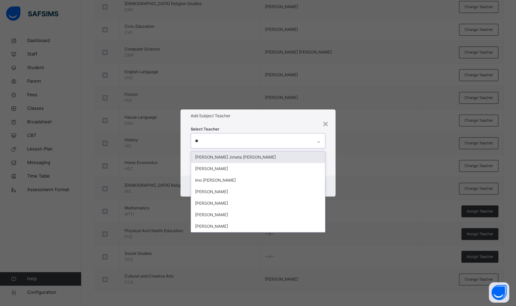
type input "***"
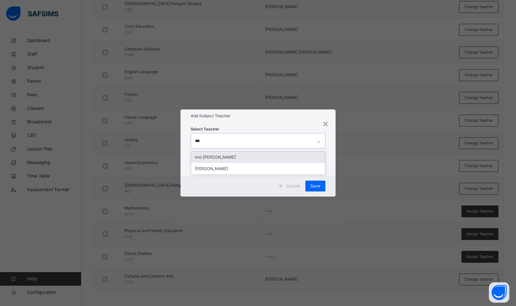
click at [272, 155] on div "Imo [PERSON_NAME]" at bounding box center [258, 158] width 134 height 12
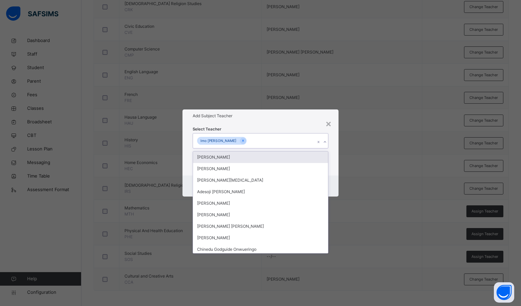
click at [273, 123] on div "Select Teacher option [PERSON_NAME], selected. option [PERSON_NAME] focused, 1 …" at bounding box center [261, 149] width 156 height 53
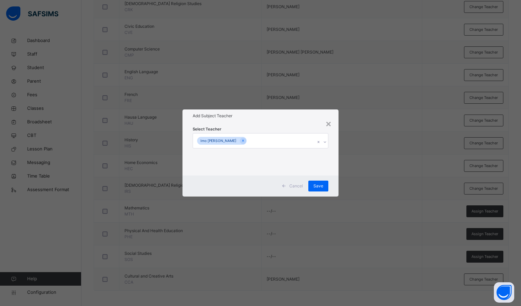
click at [322, 187] on span "Save" at bounding box center [319, 186] width 10 height 6
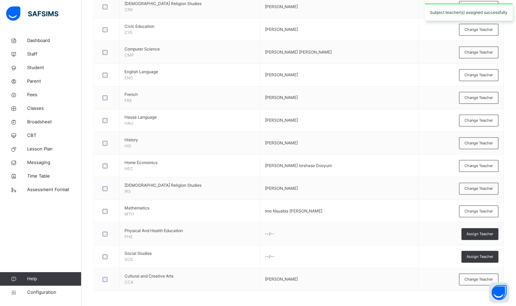
click at [479, 235] on span "Assign Teacher" at bounding box center [480, 234] width 27 height 6
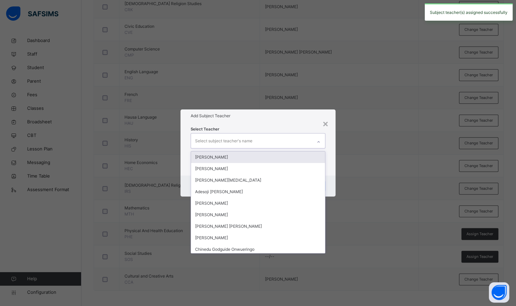
click at [285, 140] on div "Select subject teacher's name" at bounding box center [251, 141] width 121 height 14
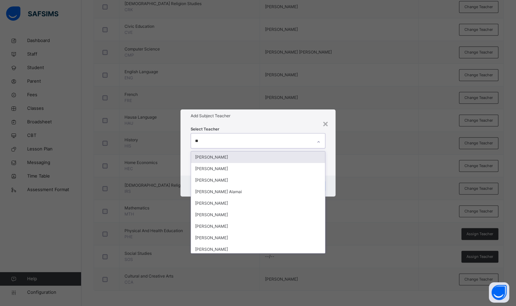
type input "***"
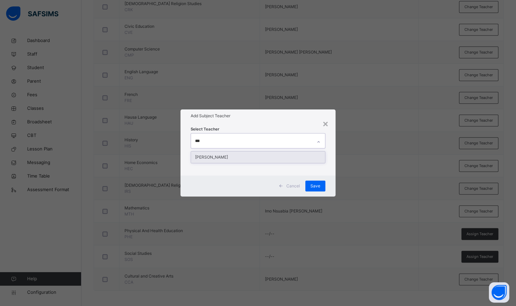
click at [286, 157] on div "[PERSON_NAME]" at bounding box center [258, 158] width 134 height 12
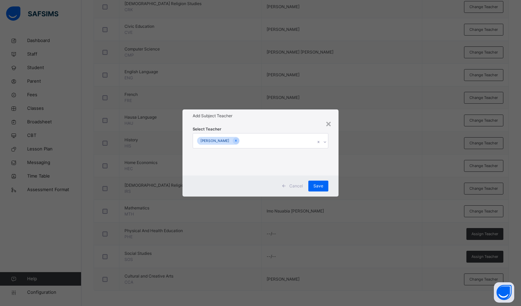
click at [287, 124] on div "Select Teacher [PERSON_NAME]" at bounding box center [261, 149] width 156 height 53
click at [319, 185] on span "Save" at bounding box center [319, 186] width 10 height 6
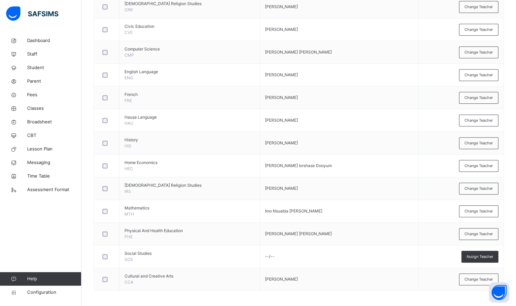
click at [483, 258] on span "Assign Teacher" at bounding box center [480, 257] width 27 height 6
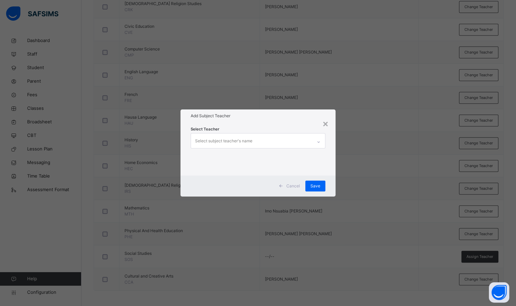
click at [232, 139] on div "Select subject teacher's name" at bounding box center [223, 141] width 57 height 13
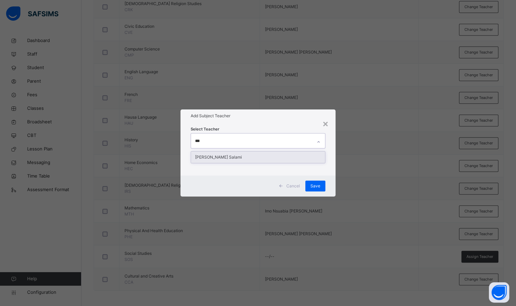
type input "****"
click at [233, 161] on div "[PERSON_NAME] Salami" at bounding box center [258, 158] width 134 height 12
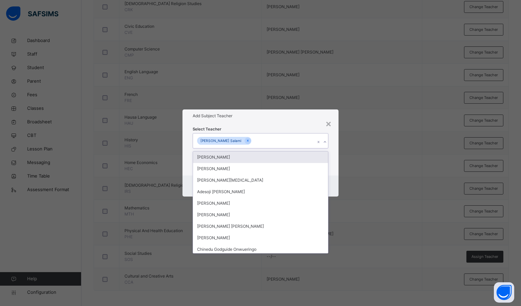
click at [248, 125] on div "Select Teacher option [PERSON_NAME] Salami, selected. option [PERSON_NAME] focu…" at bounding box center [261, 149] width 156 height 53
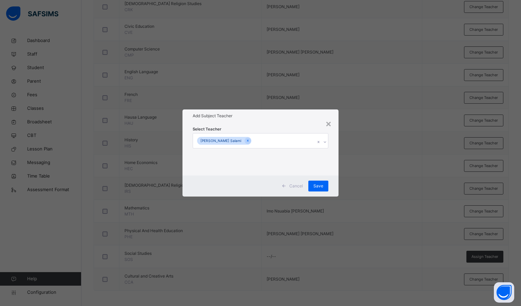
click at [319, 183] on div "Save" at bounding box center [319, 186] width 20 height 11
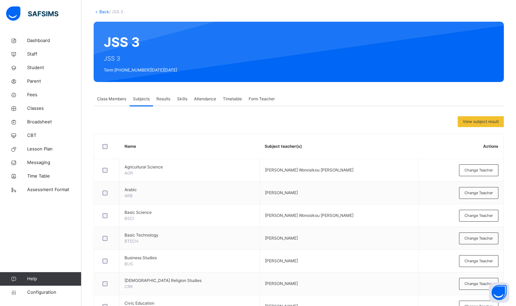
scroll to position [0, 0]
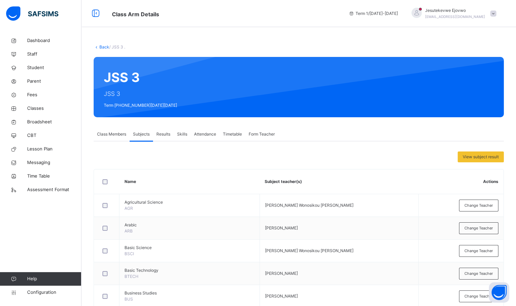
click at [104, 48] on link "Back" at bounding box center [104, 46] width 10 height 5
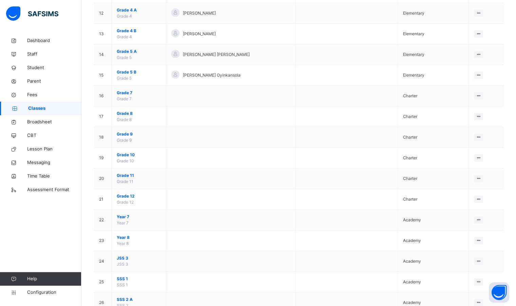
scroll to position [373, 0]
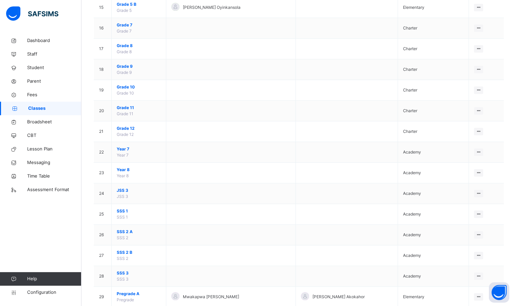
click at [126, 210] on span "SSS 1" at bounding box center [139, 211] width 44 height 6
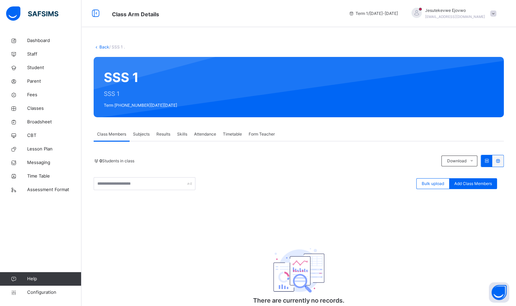
click at [143, 133] on span "Subjects" at bounding box center [141, 134] width 17 height 6
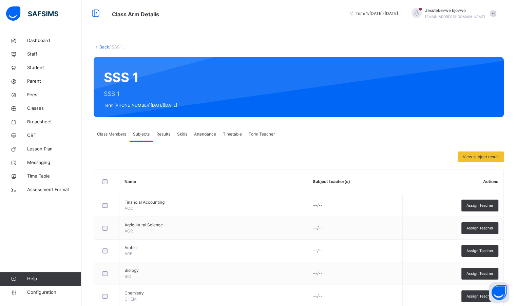
click at [494, 206] on span "Assign Teacher" at bounding box center [480, 206] width 27 height 6
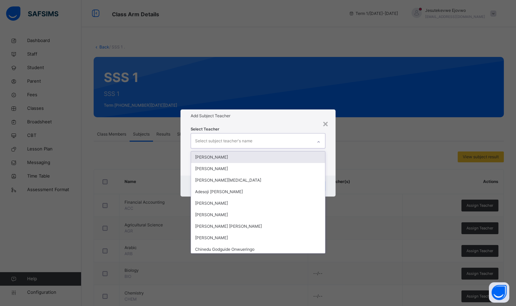
click at [277, 141] on div "Select subject teacher's name" at bounding box center [251, 141] width 121 height 14
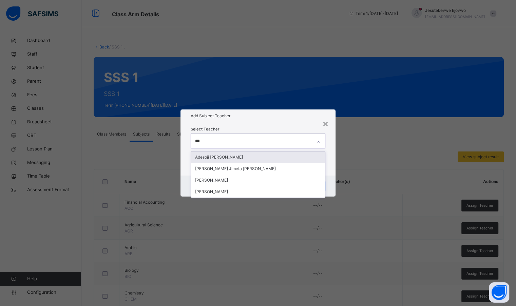
type input "****"
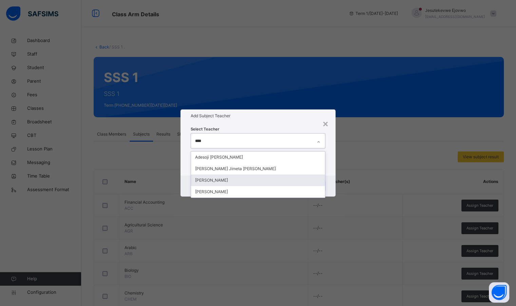
click at [242, 181] on div "[PERSON_NAME]" at bounding box center [258, 181] width 134 height 12
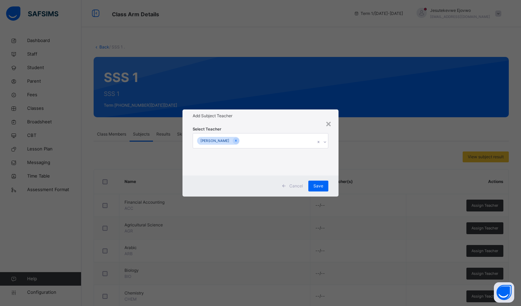
click at [257, 122] on div "Add Subject Teacher" at bounding box center [261, 116] width 156 height 13
click at [317, 187] on span "Save" at bounding box center [319, 186] width 10 height 6
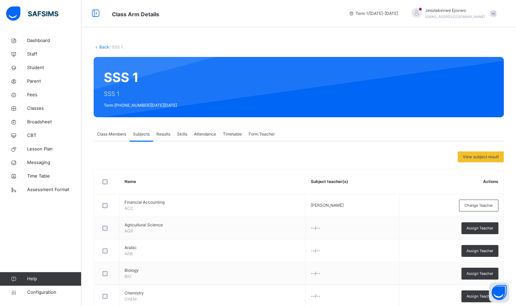
click at [479, 226] on span "Assign Teacher" at bounding box center [480, 229] width 27 height 6
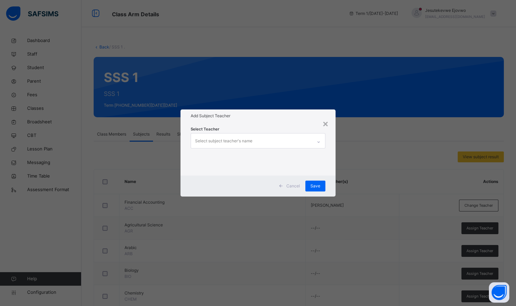
click at [273, 138] on div "Select subject teacher's name" at bounding box center [251, 141] width 121 height 14
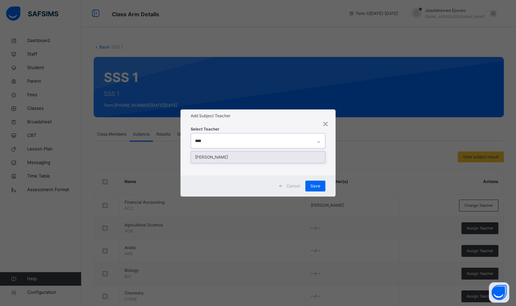
type input "*****"
click at [272, 157] on div "[PERSON_NAME]" at bounding box center [258, 158] width 134 height 12
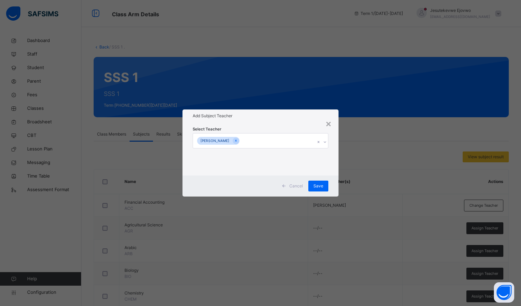
click at [302, 125] on div "Select Teacher [PERSON_NAME]" at bounding box center [261, 149] width 156 height 53
click at [320, 186] on span "Save" at bounding box center [319, 186] width 10 height 6
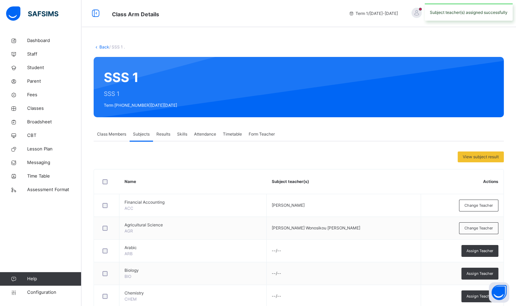
click at [481, 254] on span "Assign Teacher" at bounding box center [480, 251] width 27 height 6
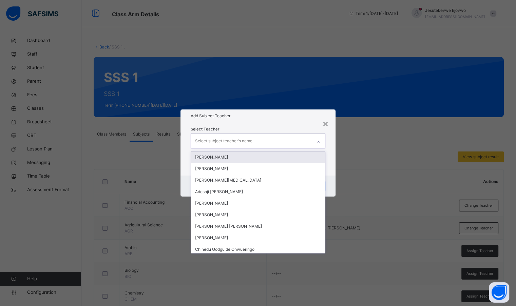
click at [262, 140] on div "Select subject teacher's name" at bounding box center [251, 141] width 121 height 14
type input "***"
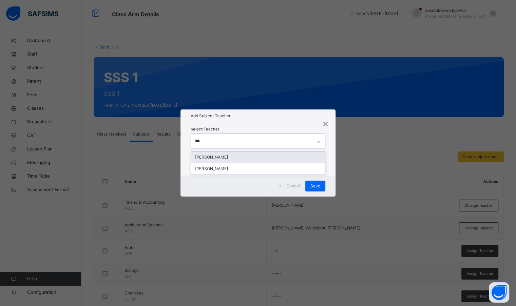
click at [265, 157] on div "[PERSON_NAME]" at bounding box center [258, 158] width 134 height 12
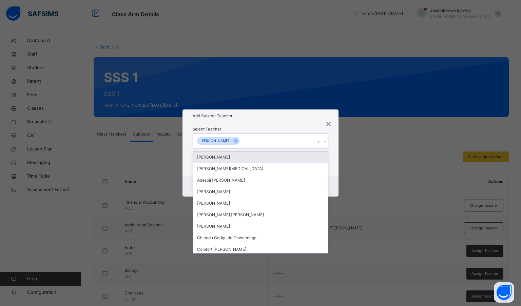
click at [272, 118] on h1 "Add Subject Teacher" at bounding box center [261, 116] width 136 height 6
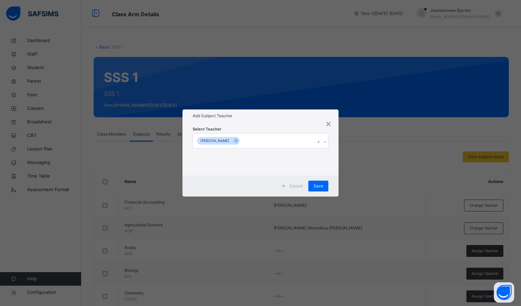
click at [315, 185] on span "Save" at bounding box center [319, 186] width 10 height 6
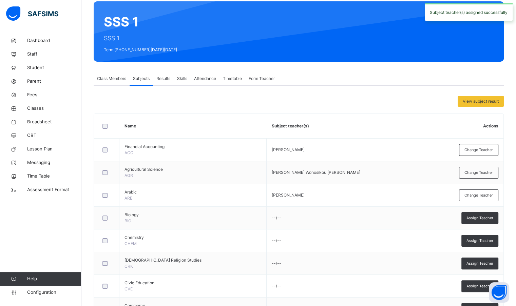
scroll to position [68, 0]
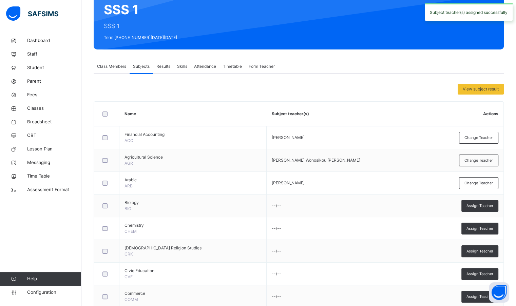
click at [487, 207] on span "Assign Teacher" at bounding box center [480, 206] width 27 height 6
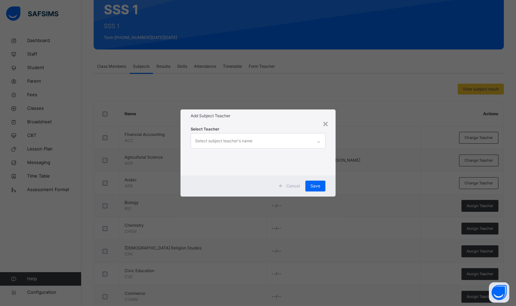
click at [280, 143] on div "Select subject teacher's name" at bounding box center [251, 141] width 121 height 14
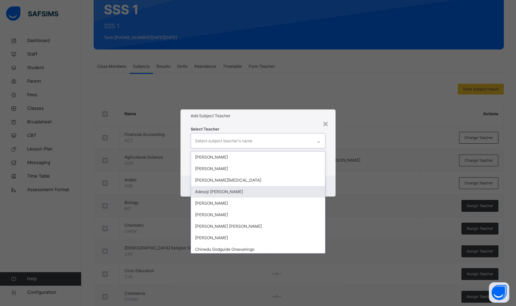
click at [261, 188] on div "Adesoji [PERSON_NAME]" at bounding box center [258, 192] width 134 height 12
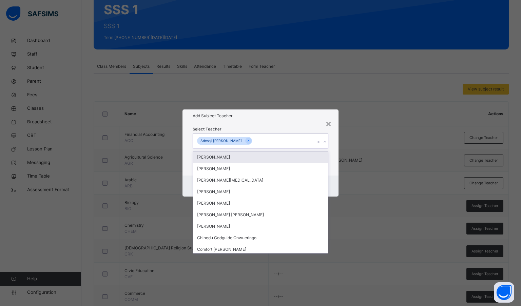
click at [263, 121] on div "Add Subject Teacher" at bounding box center [261, 116] width 156 height 13
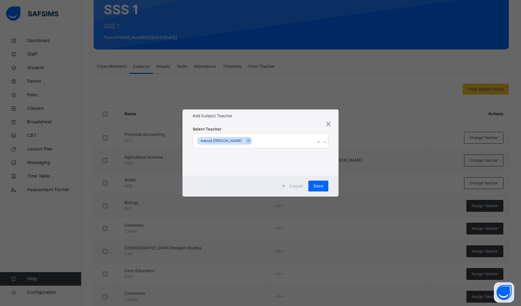
click at [321, 187] on span "Save" at bounding box center [319, 186] width 10 height 6
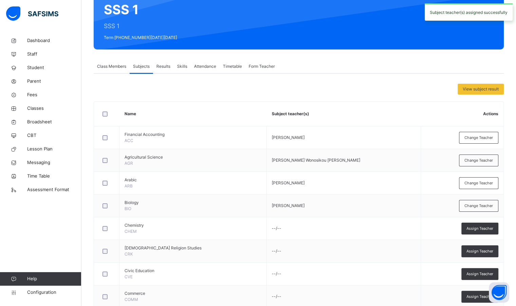
click at [477, 229] on span "Assign Teacher" at bounding box center [480, 229] width 27 height 6
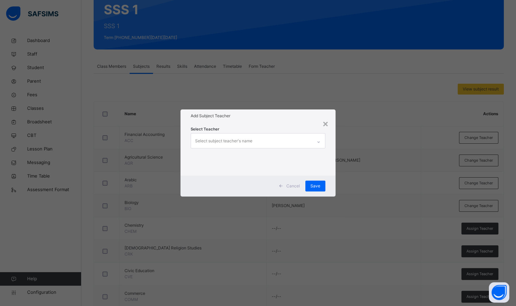
click at [227, 135] on div "Select subject teacher's name" at bounding box center [223, 141] width 57 height 13
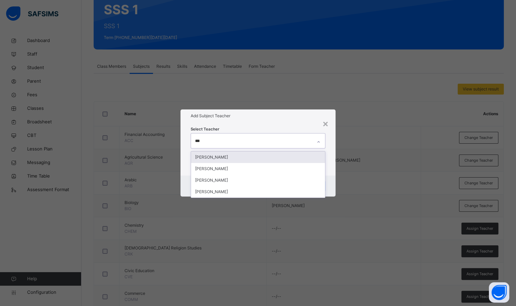
type input "****"
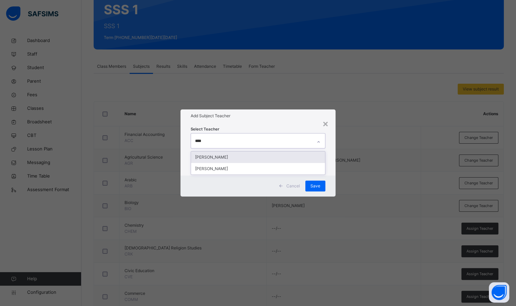
click at [240, 156] on div "[PERSON_NAME]" at bounding box center [258, 158] width 134 height 12
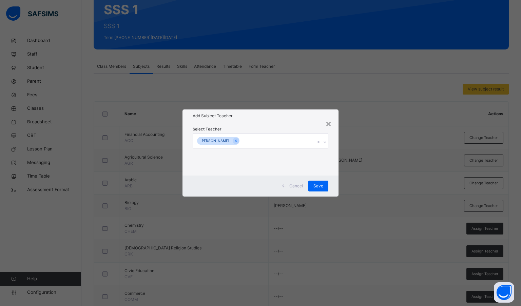
click at [259, 119] on h1 "Add Subject Teacher" at bounding box center [261, 116] width 136 height 6
click at [323, 187] on span "Save" at bounding box center [319, 186] width 10 height 6
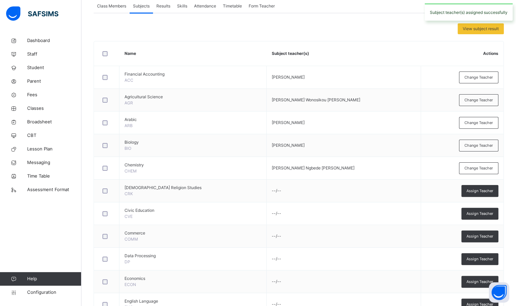
scroll to position [136, 0]
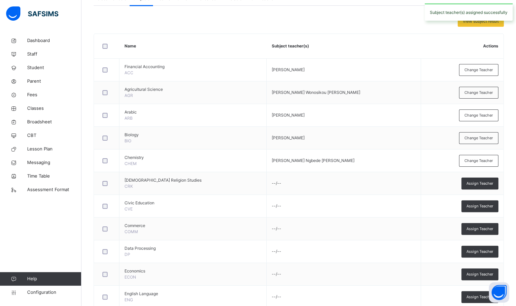
click at [476, 186] on div "Assign Teacher" at bounding box center [480, 184] width 37 height 12
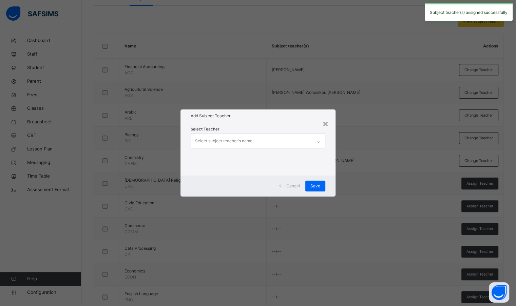
click at [291, 138] on div "Select subject teacher's name" at bounding box center [251, 141] width 121 height 14
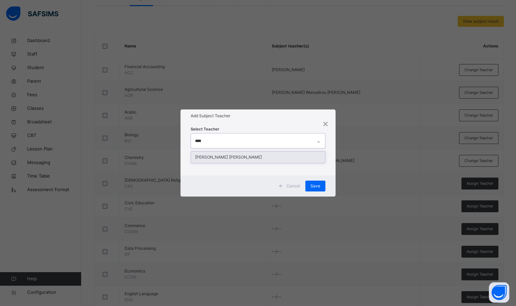
type input "*****"
click at [247, 160] on div "[PERSON_NAME] [PERSON_NAME]" at bounding box center [258, 158] width 134 height 12
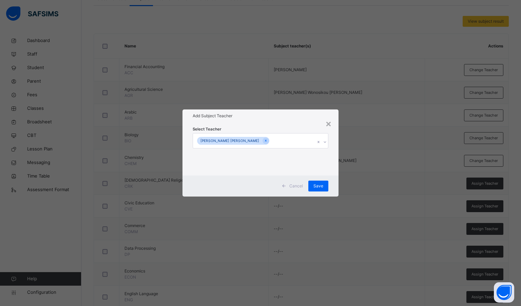
click at [253, 116] on h1 "Add Subject Teacher" at bounding box center [261, 116] width 136 height 6
click at [315, 185] on span "Save" at bounding box center [319, 186] width 10 height 6
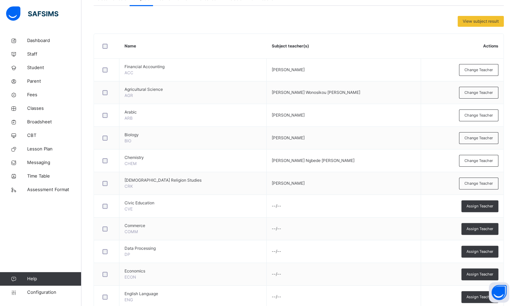
click at [480, 208] on span "Assign Teacher" at bounding box center [480, 207] width 27 height 6
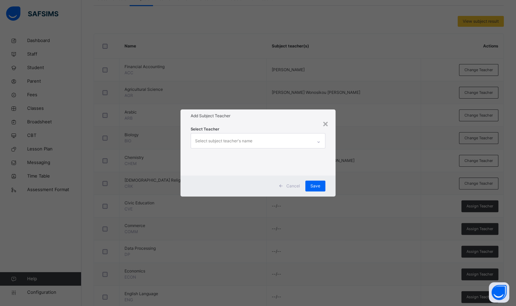
click at [243, 139] on div "Select subject teacher's name" at bounding box center [223, 141] width 57 height 13
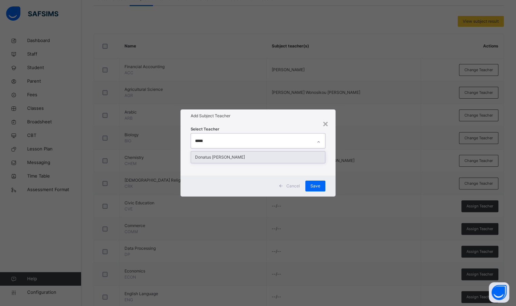
type input "******"
click at [223, 157] on div "Donatus [PERSON_NAME]" at bounding box center [258, 158] width 134 height 12
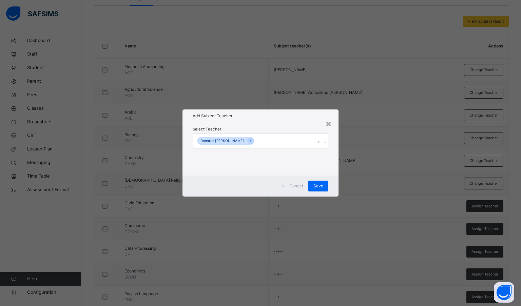
click at [238, 127] on div "Select Teacher Donatus [PERSON_NAME]" at bounding box center [261, 149] width 136 height 46
click at [317, 186] on span "Save" at bounding box center [319, 186] width 10 height 6
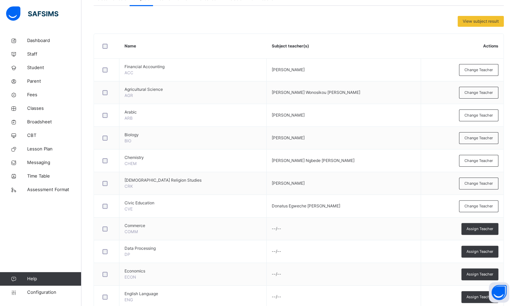
click at [488, 230] on span "Assign Teacher" at bounding box center [480, 229] width 27 height 6
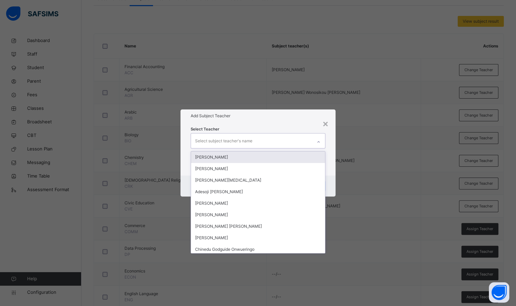
click at [258, 142] on div "Select subject teacher's name" at bounding box center [251, 141] width 121 height 14
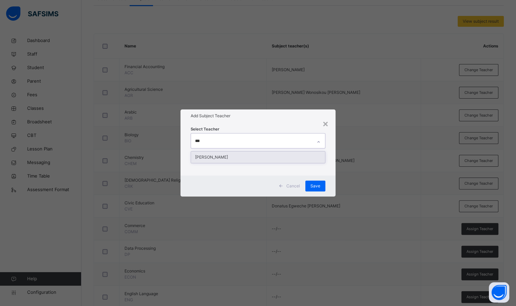
type input "****"
click at [250, 161] on div "[PERSON_NAME]" at bounding box center [258, 158] width 134 height 12
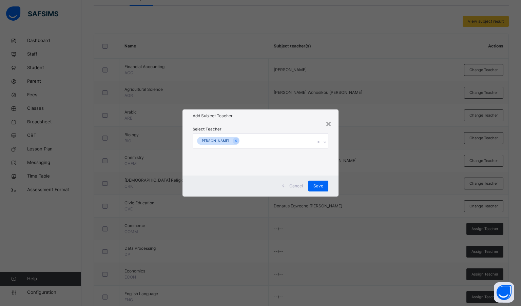
click at [254, 123] on div "Select Teacher [PERSON_NAME]" at bounding box center [261, 149] width 156 height 53
click at [314, 186] on div "Save" at bounding box center [319, 186] width 20 height 11
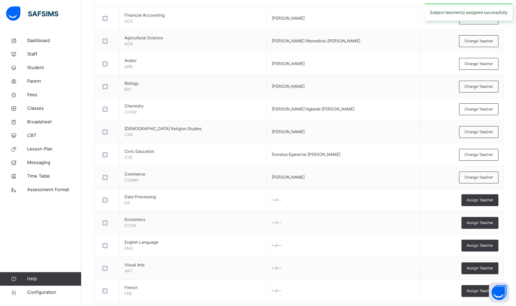
scroll to position [204, 0]
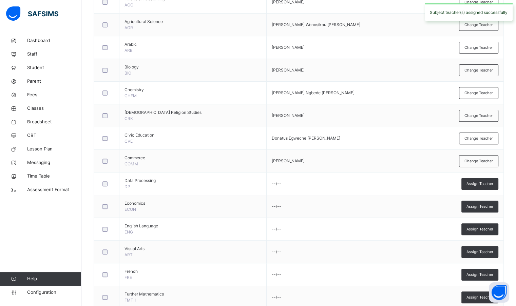
click at [490, 183] on span "Assign Teacher" at bounding box center [480, 184] width 27 height 6
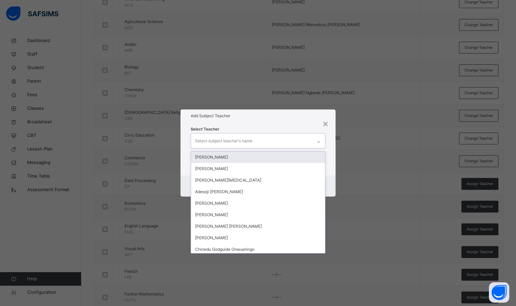
click at [237, 139] on div "Select subject teacher's name" at bounding box center [223, 141] width 57 height 13
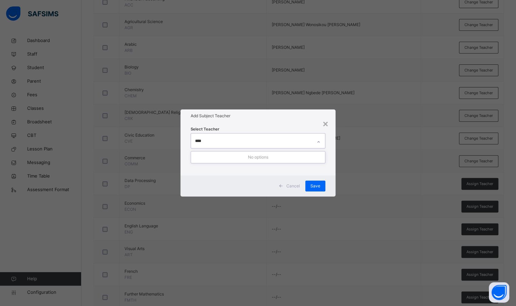
type input "***"
click at [235, 158] on div "[PERSON_NAME]" at bounding box center [258, 158] width 134 height 12
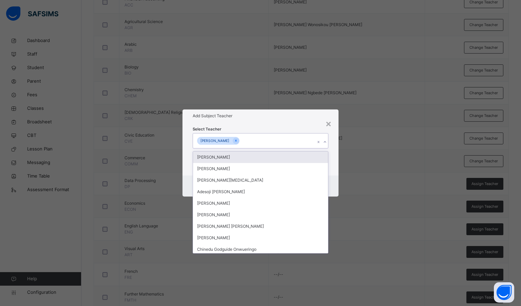
click at [245, 122] on div "Add Subject Teacher" at bounding box center [261, 116] width 156 height 13
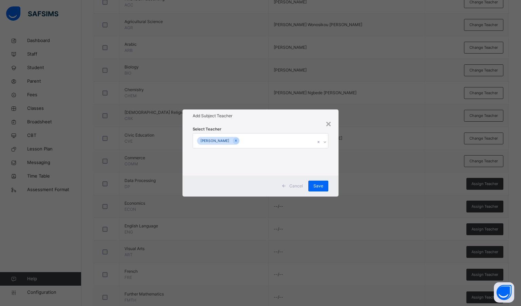
click at [318, 187] on span "Save" at bounding box center [319, 186] width 10 height 6
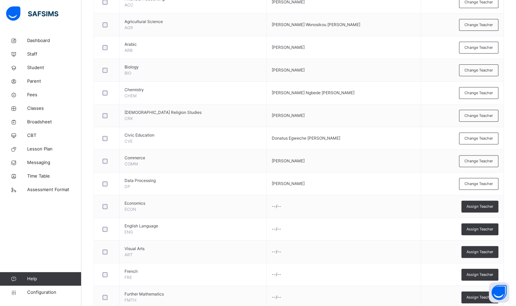
click at [483, 205] on span "Assign Teacher" at bounding box center [480, 207] width 27 height 6
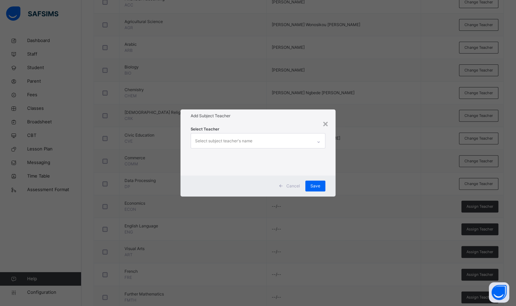
click at [222, 146] on div "Select subject teacher's name" at bounding box center [223, 141] width 57 height 13
type input "*"
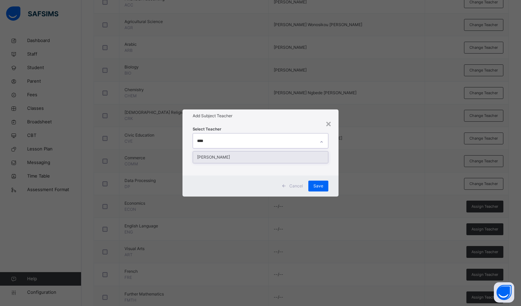
type input "*****"
click at [220, 157] on div "[PERSON_NAME]" at bounding box center [260, 158] width 135 height 12
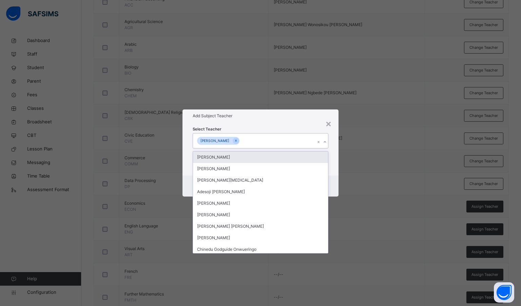
click at [225, 125] on div "Select Teacher option [PERSON_NAME], selected. option [PERSON_NAME] focused, 1 …" at bounding box center [261, 149] width 156 height 53
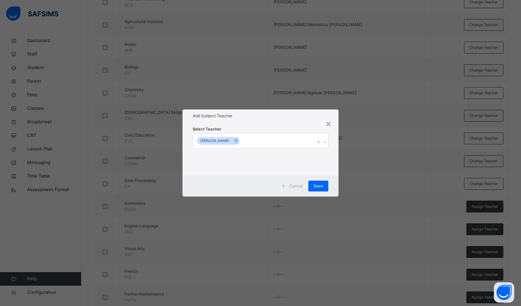
click at [322, 188] on span "Save" at bounding box center [319, 186] width 10 height 6
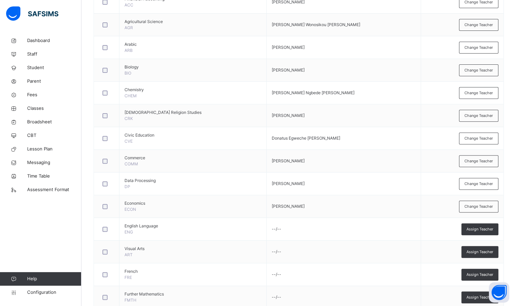
click at [478, 235] on td "Assign Teacher" at bounding box center [462, 229] width 83 height 23
click at [479, 229] on span "Assign Teacher" at bounding box center [480, 230] width 27 height 6
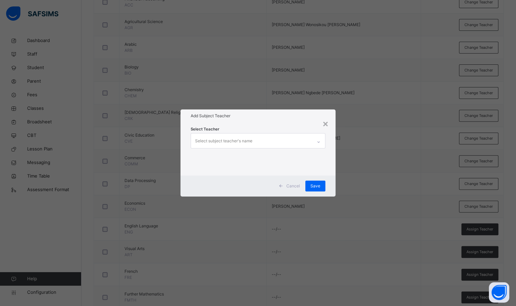
click at [282, 141] on div "Select subject teacher's name" at bounding box center [251, 141] width 121 height 14
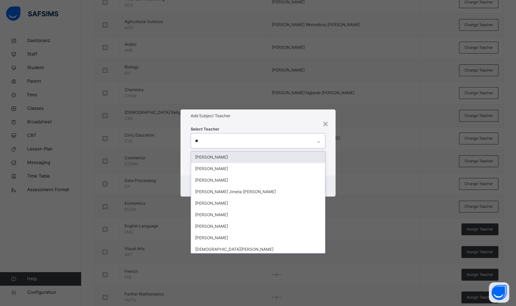
type input "***"
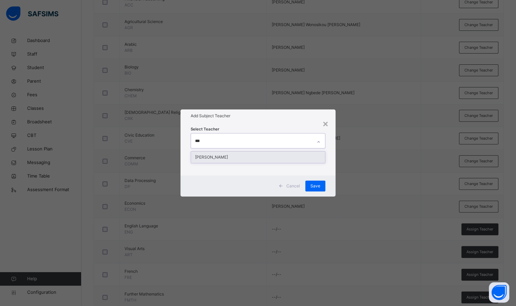
click at [276, 156] on div "[PERSON_NAME]" at bounding box center [258, 158] width 134 height 12
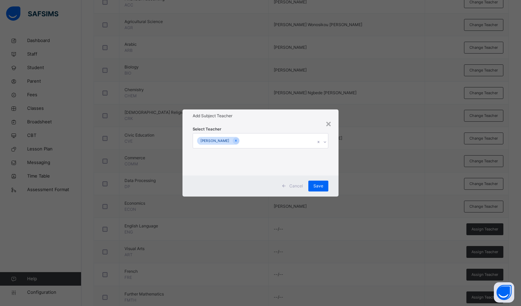
click at [283, 115] on h1 "Add Subject Teacher" at bounding box center [261, 116] width 136 height 6
click at [319, 184] on span "Save" at bounding box center [319, 186] width 10 height 6
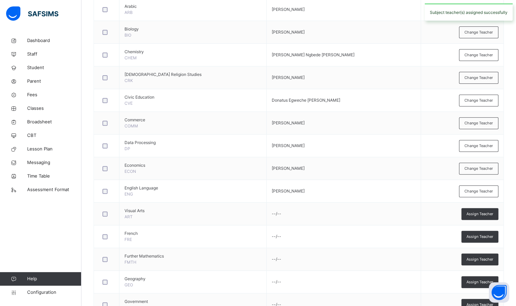
scroll to position [272, 0]
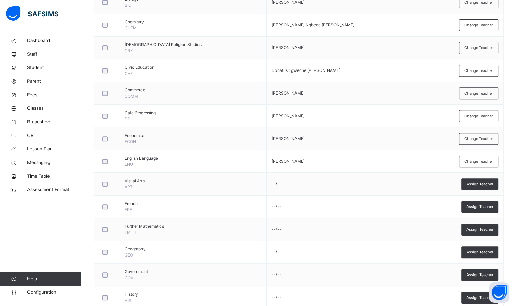
click at [492, 183] on span "Assign Teacher" at bounding box center [480, 185] width 27 height 6
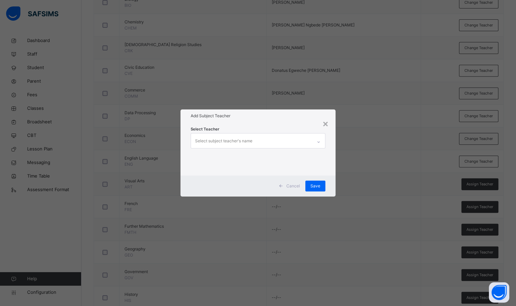
click at [282, 142] on div "Select subject teacher's name" at bounding box center [251, 141] width 121 height 14
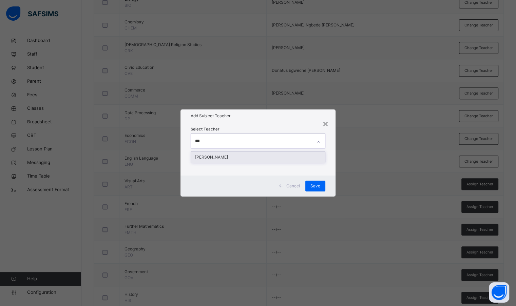
type input "****"
click at [284, 157] on div "[PERSON_NAME]" at bounding box center [258, 158] width 134 height 12
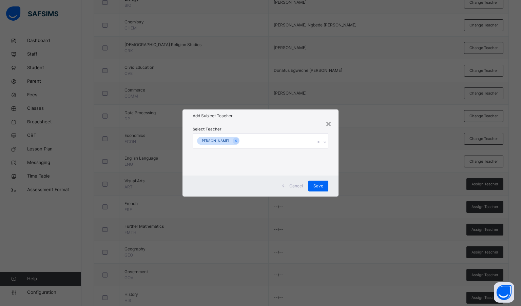
click at [278, 116] on h1 "Add Subject Teacher" at bounding box center [261, 116] width 136 height 6
click at [316, 188] on span "Save" at bounding box center [319, 186] width 10 height 6
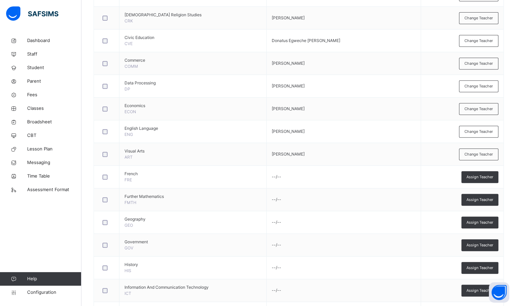
scroll to position [305, 0]
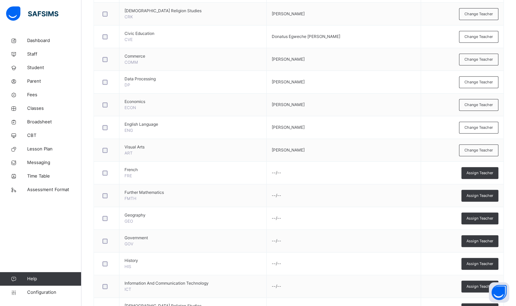
click at [489, 173] on span "Assign Teacher" at bounding box center [480, 173] width 27 height 6
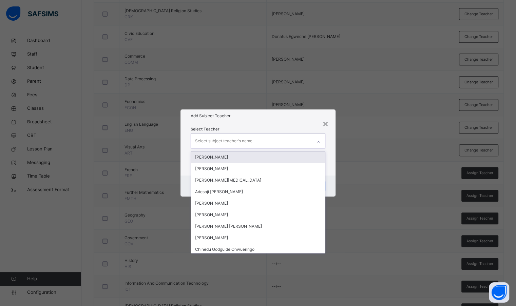
click at [285, 142] on div "Select subject teacher's name" at bounding box center [251, 141] width 121 height 14
type input "**"
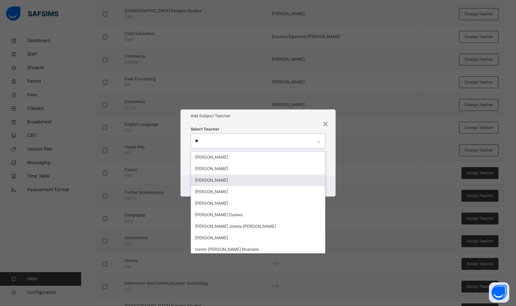
click at [234, 178] on div "[PERSON_NAME]" at bounding box center [258, 181] width 134 height 12
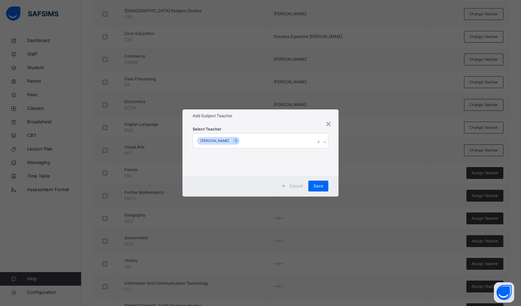
click at [244, 126] on div "Select Teacher [PERSON_NAME]" at bounding box center [261, 149] width 136 height 46
click at [316, 187] on span "Save" at bounding box center [319, 186] width 10 height 6
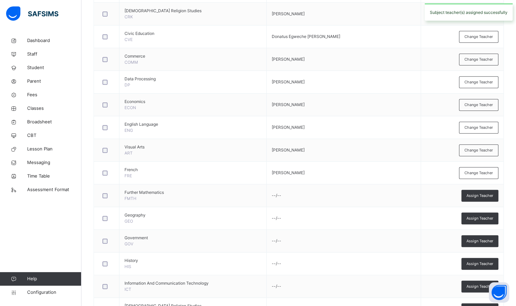
click at [489, 195] on span "Assign Teacher" at bounding box center [480, 196] width 27 height 6
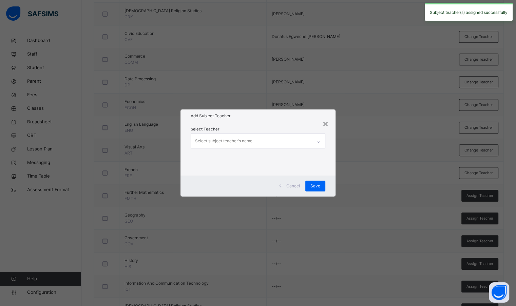
click at [276, 146] on div "Select subject teacher's name" at bounding box center [251, 141] width 121 height 14
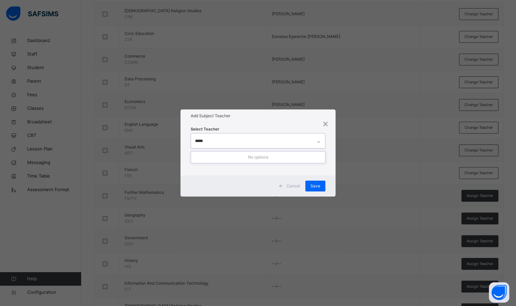
type input "****"
click at [265, 154] on div "[PERSON_NAME]" at bounding box center [258, 158] width 134 height 12
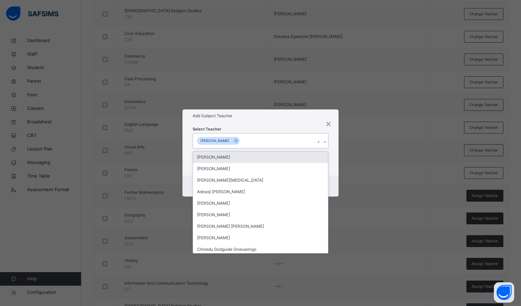
click at [252, 141] on div "[PERSON_NAME]" at bounding box center [254, 141] width 123 height 14
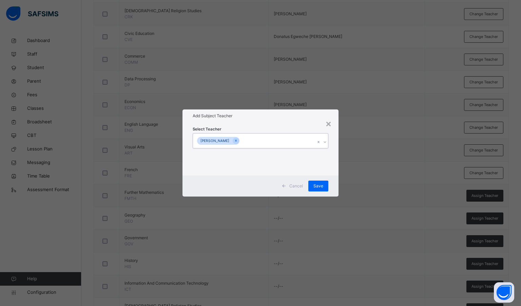
click at [317, 183] on span "Save" at bounding box center [319, 186] width 10 height 6
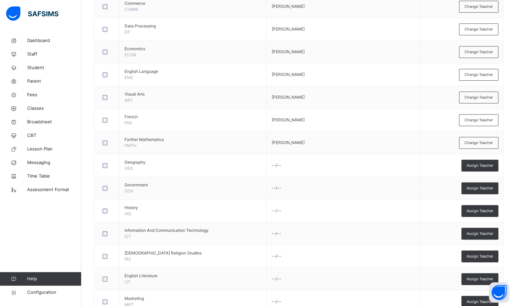
scroll to position [373, 0]
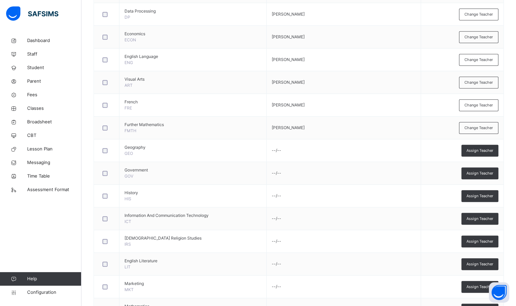
click at [474, 148] on span "Assign Teacher" at bounding box center [480, 151] width 27 height 6
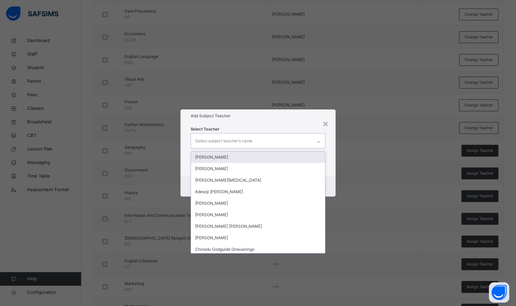
click at [226, 137] on div "Select subject teacher's name" at bounding box center [223, 141] width 57 height 13
type input "***"
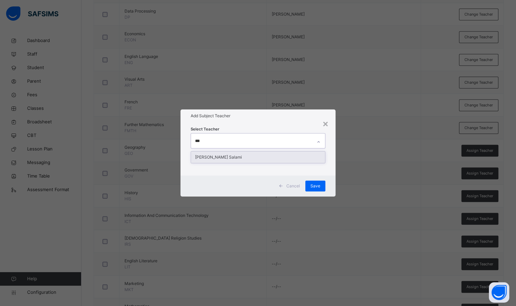
click at [229, 156] on div "[PERSON_NAME] Salami" at bounding box center [258, 158] width 134 height 12
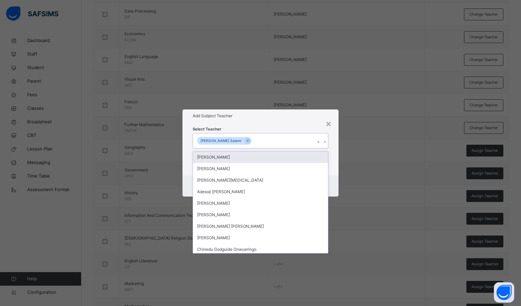
click at [244, 122] on div "Add Subject Teacher" at bounding box center [261, 116] width 156 height 13
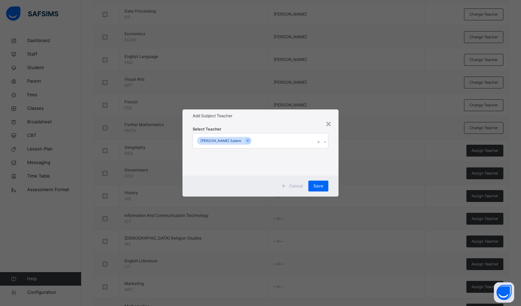
click at [319, 188] on span "Save" at bounding box center [319, 186] width 10 height 6
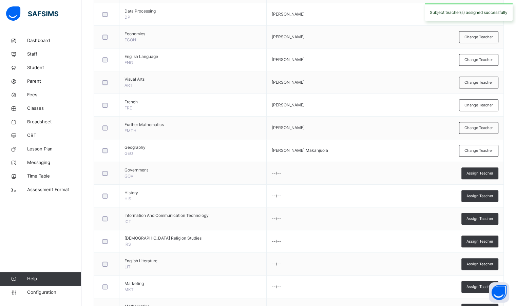
click at [479, 171] on span "Assign Teacher" at bounding box center [480, 174] width 27 height 6
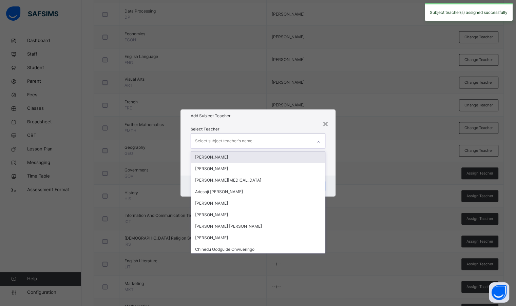
click at [288, 143] on div "Select subject teacher's name" at bounding box center [251, 141] width 121 height 14
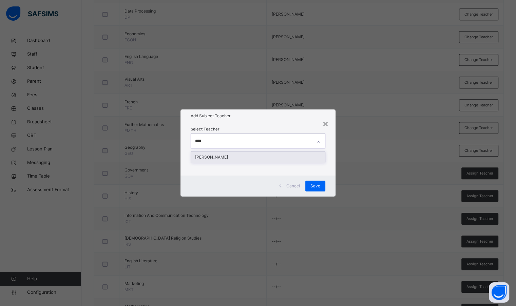
type input "*****"
click at [281, 159] on div "[PERSON_NAME]" at bounding box center [258, 158] width 134 height 12
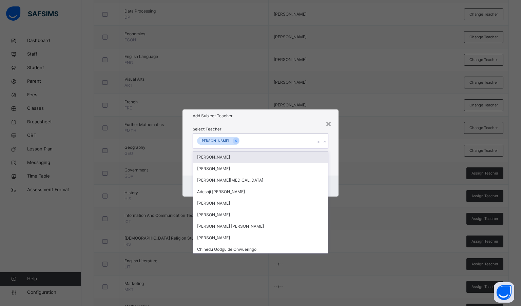
click at [297, 121] on div "Add Subject Teacher" at bounding box center [261, 116] width 156 height 13
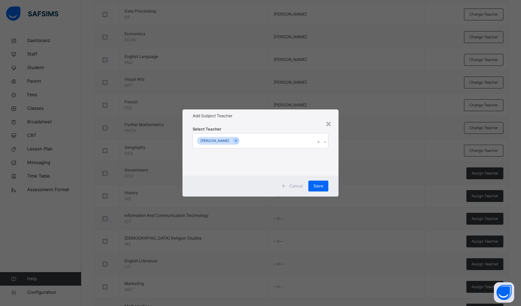
click at [321, 187] on span "Save" at bounding box center [319, 186] width 10 height 6
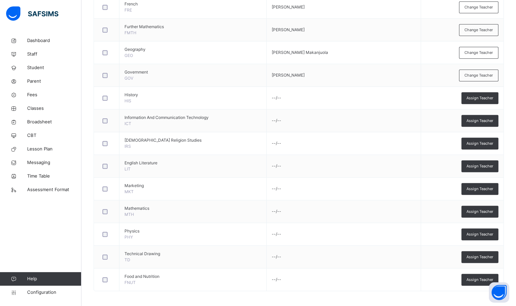
scroll to position [437, 0]
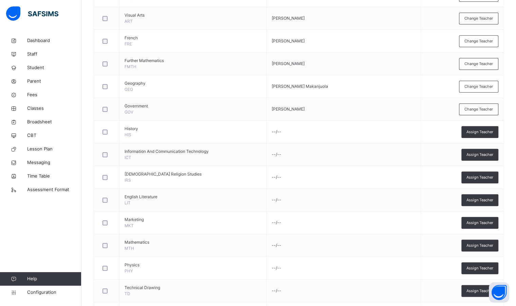
click at [482, 127] on div "Assign Teacher" at bounding box center [480, 132] width 37 height 12
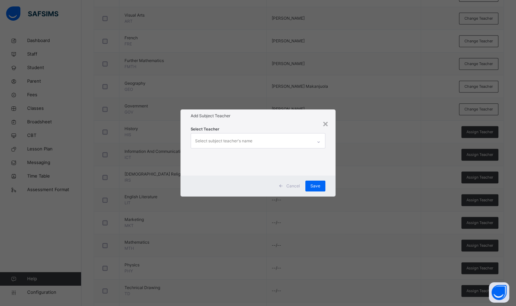
click at [275, 144] on div "Select subject teacher's name" at bounding box center [251, 141] width 121 height 14
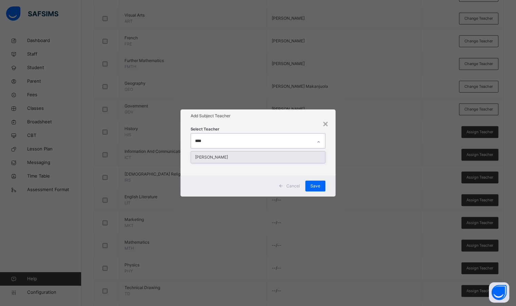
type input "*****"
click at [274, 159] on div "[PERSON_NAME]" at bounding box center [258, 158] width 134 height 12
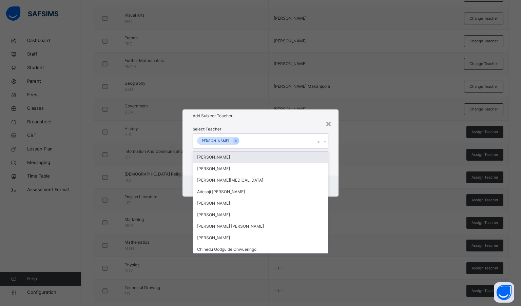
click at [302, 122] on div "Add Subject Teacher" at bounding box center [261, 116] width 156 height 13
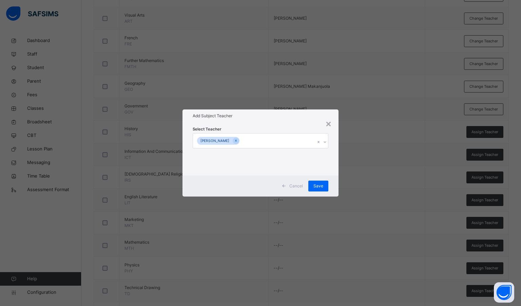
click at [323, 186] on span "Save" at bounding box center [319, 186] width 10 height 6
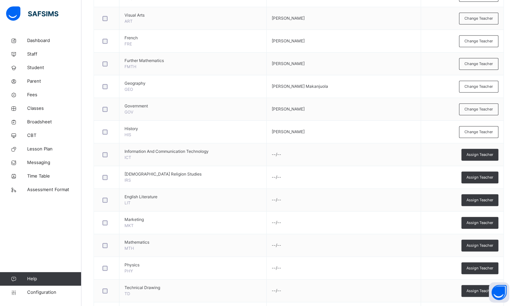
click at [481, 175] on span "Assign Teacher" at bounding box center [480, 178] width 27 height 6
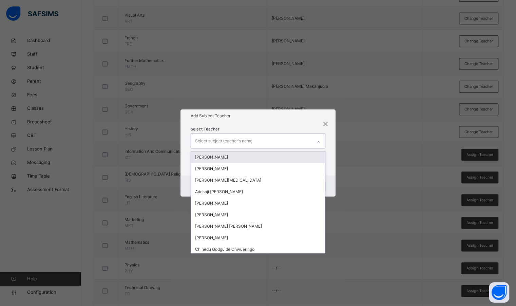
click at [244, 138] on div "Select subject teacher's name" at bounding box center [223, 141] width 57 height 13
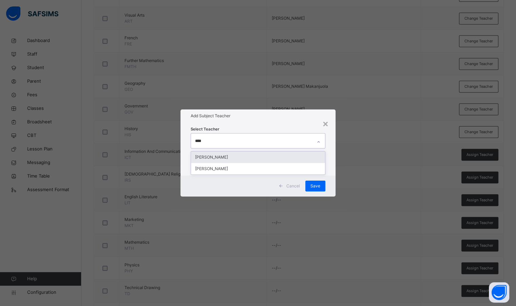
type input "*****"
click at [245, 157] on div "[PERSON_NAME]" at bounding box center [258, 158] width 134 height 12
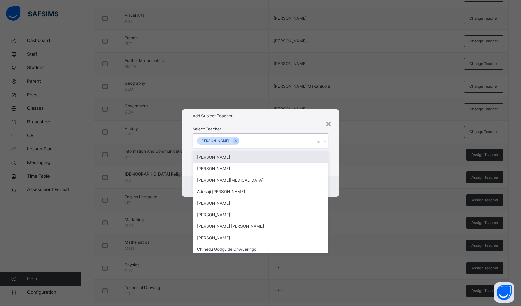
click at [253, 125] on div "Select Teacher option [PERSON_NAME], selected. option [PERSON_NAME] focused, 1 …" at bounding box center [261, 149] width 156 height 53
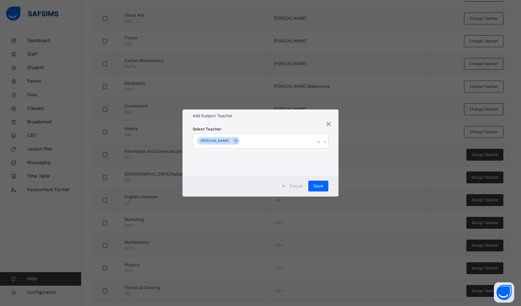
click at [317, 187] on span "Save" at bounding box center [319, 186] width 10 height 6
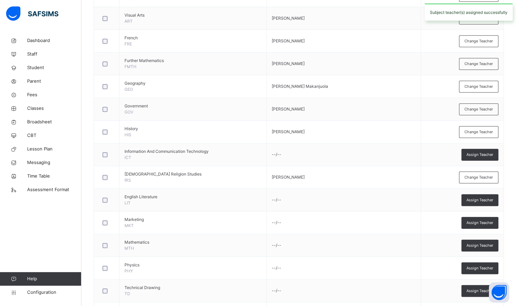
click at [493, 154] on span "Assign Teacher" at bounding box center [480, 155] width 27 height 6
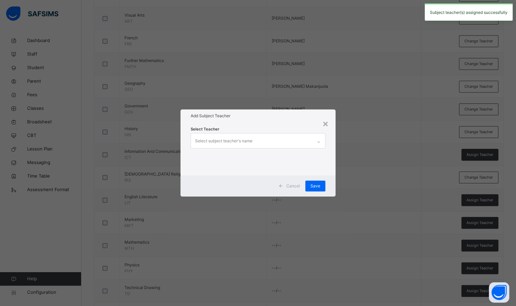
click at [288, 139] on div "Select subject teacher's name" at bounding box center [251, 141] width 121 height 14
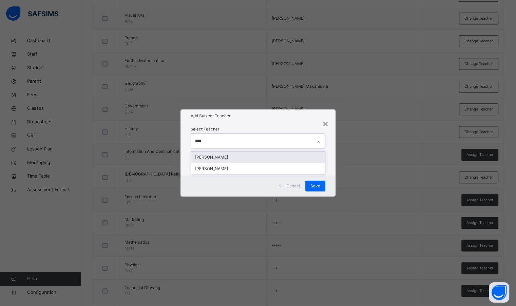
type input "*****"
click at [238, 152] on div "[PERSON_NAME]" at bounding box center [258, 158] width 134 height 12
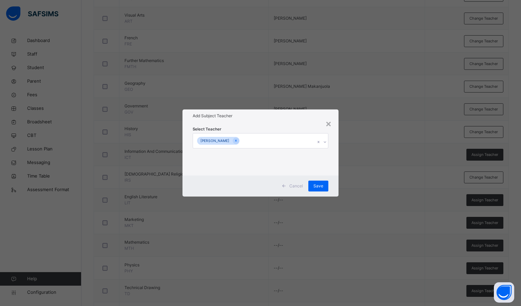
click at [246, 129] on div "Select Teacher [PERSON_NAME]" at bounding box center [261, 149] width 136 height 46
click at [318, 185] on span "Save" at bounding box center [319, 186] width 10 height 6
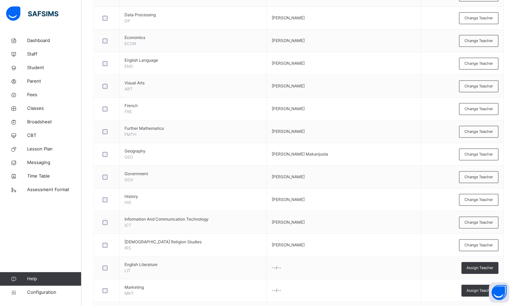
scroll to position [471, 0]
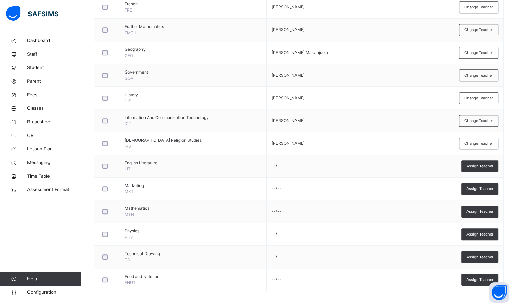
click at [476, 168] on div "Assign Teacher" at bounding box center [480, 167] width 37 height 12
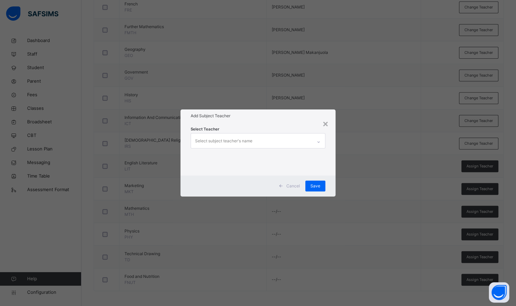
click at [286, 139] on div "Select subject teacher's name" at bounding box center [251, 141] width 121 height 14
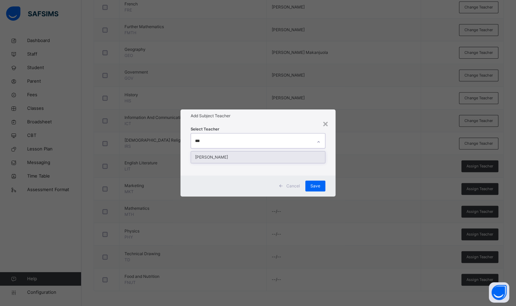
type input "****"
click at [280, 157] on div "[PERSON_NAME]" at bounding box center [258, 158] width 134 height 12
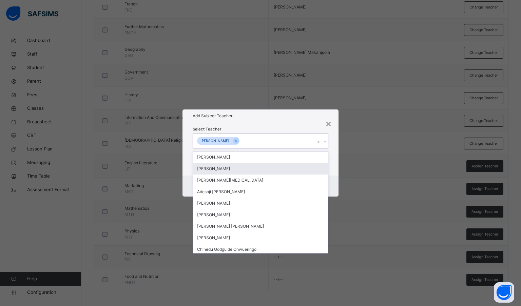
click at [303, 122] on div "Add Subject Teacher" at bounding box center [261, 116] width 156 height 13
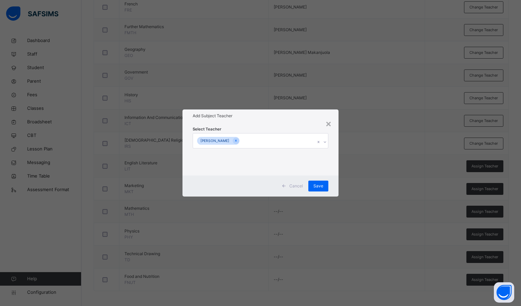
click at [320, 185] on span "Save" at bounding box center [319, 186] width 10 height 6
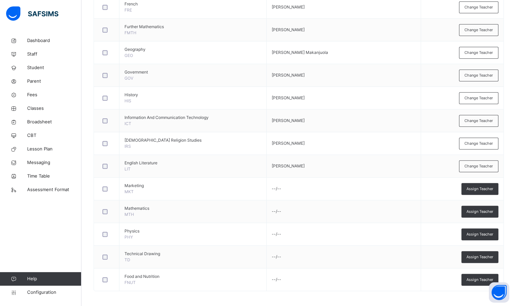
click at [472, 187] on span "Assign Teacher" at bounding box center [480, 189] width 27 height 6
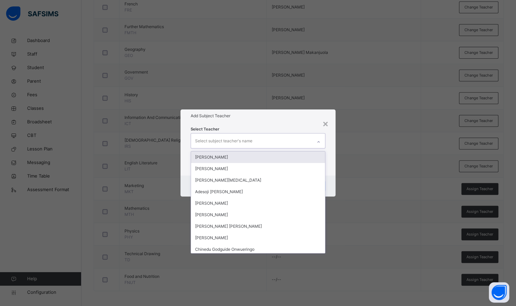
click at [248, 139] on div "Select subject teacher's name" at bounding box center [223, 141] width 57 height 13
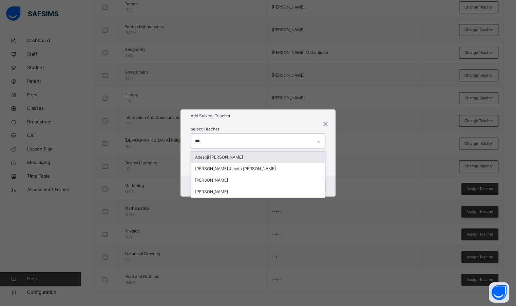
type input "****"
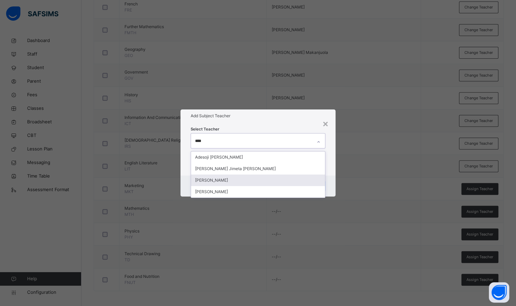
click at [234, 184] on div "[PERSON_NAME]" at bounding box center [258, 181] width 134 height 12
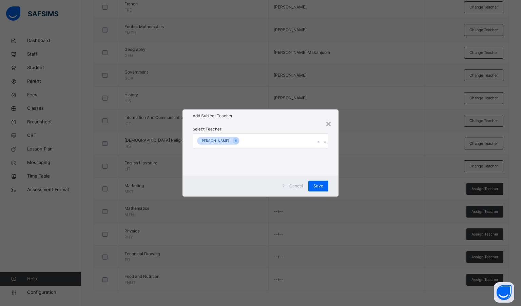
click at [268, 125] on div "Select Teacher [PERSON_NAME]" at bounding box center [261, 149] width 156 height 53
click at [312, 185] on div "Save" at bounding box center [319, 186] width 20 height 11
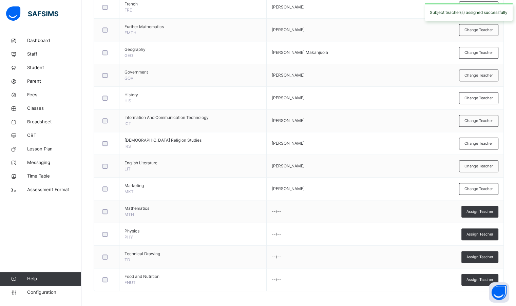
click at [493, 209] on span "Assign Teacher" at bounding box center [480, 212] width 27 height 6
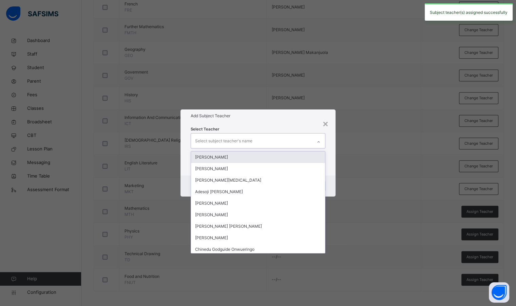
click at [246, 137] on div "Select subject teacher's name" at bounding box center [223, 141] width 57 height 13
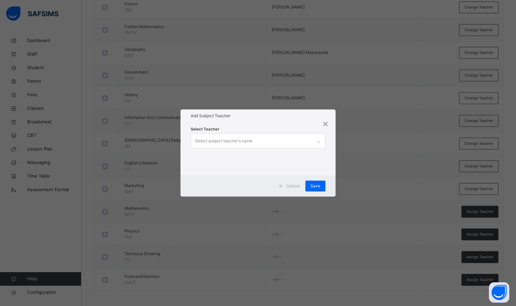
click at [235, 91] on div "× Add Subject Teacher Select Teacher Select subject teacher's name Cancel Save" at bounding box center [258, 153] width 516 height 306
click at [327, 125] on div "×" at bounding box center [325, 123] width 6 height 14
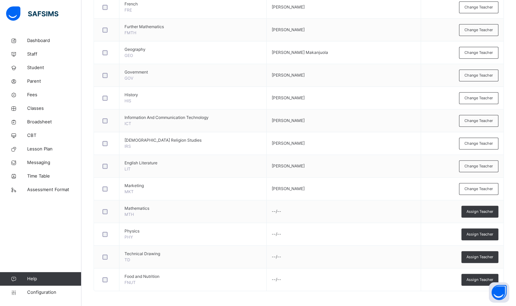
click at [496, 229] on div "Assign Teacher" at bounding box center [480, 235] width 37 height 12
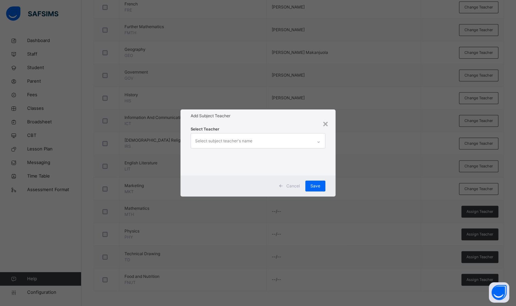
click at [258, 139] on div "Select subject teacher's name" at bounding box center [251, 141] width 121 height 14
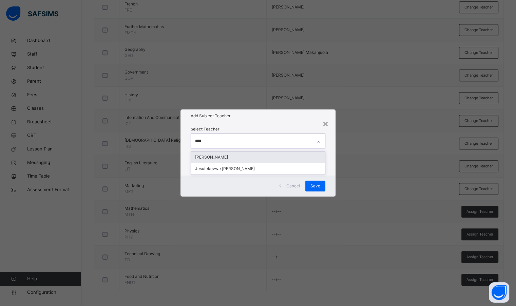
type input "*****"
click at [239, 155] on div "[PERSON_NAME]" at bounding box center [258, 158] width 134 height 12
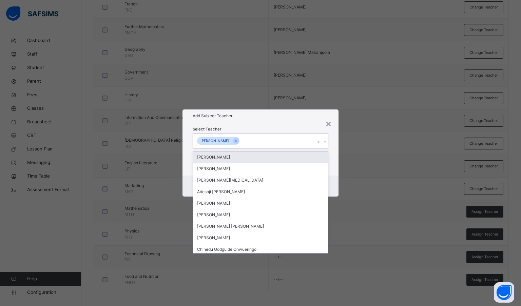
click at [259, 117] on h1 "Add Subject Teacher" at bounding box center [261, 116] width 136 height 6
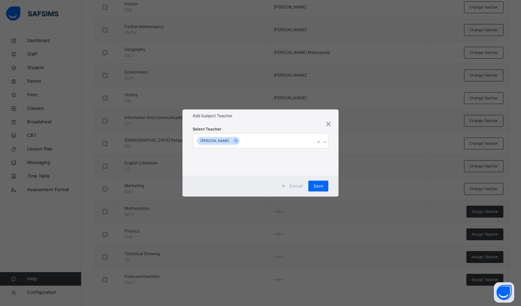
click at [318, 188] on span "Save" at bounding box center [319, 186] width 10 height 6
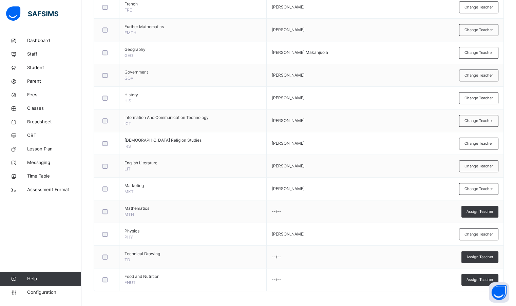
click at [489, 257] on span "Assign Teacher" at bounding box center [480, 258] width 27 height 6
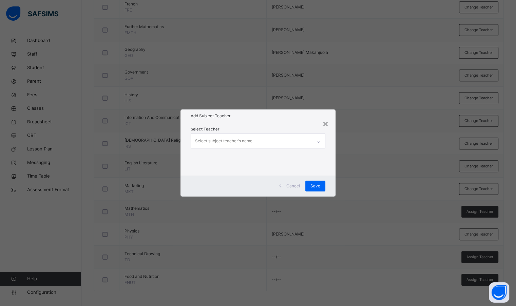
click at [277, 137] on div "Select subject teacher's name" at bounding box center [251, 141] width 121 height 14
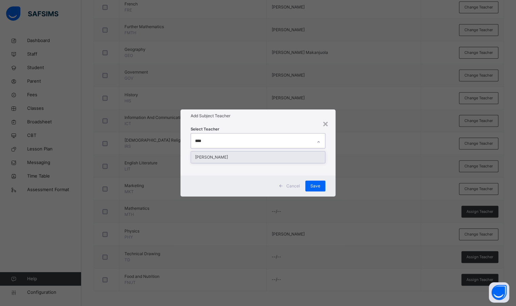
type input "*****"
click at [273, 154] on div "[PERSON_NAME]" at bounding box center [258, 158] width 134 height 12
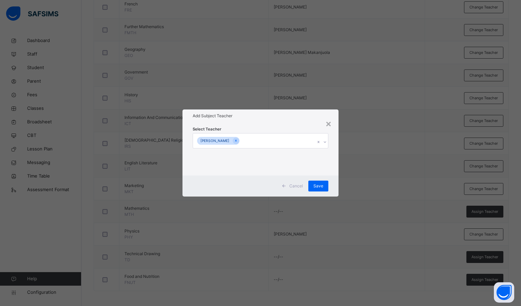
click at [279, 126] on div "Select Teacher [PERSON_NAME]" at bounding box center [261, 149] width 136 height 46
click at [316, 184] on span "Save" at bounding box center [319, 186] width 10 height 6
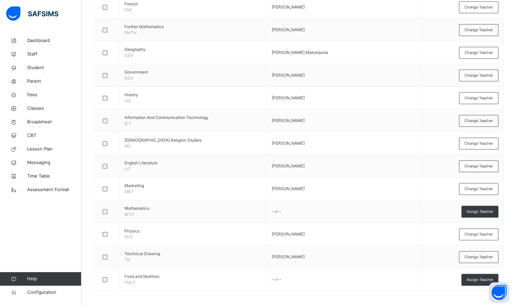
click at [482, 279] on span "Assign Teacher" at bounding box center [480, 280] width 27 height 6
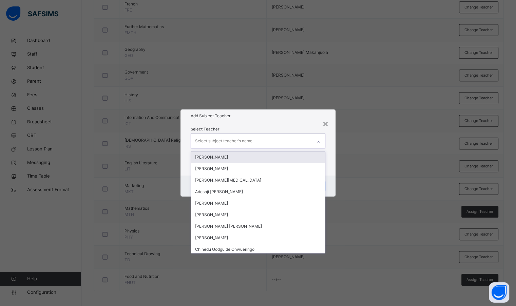
click at [275, 141] on div "Select subject teacher's name" at bounding box center [251, 141] width 121 height 14
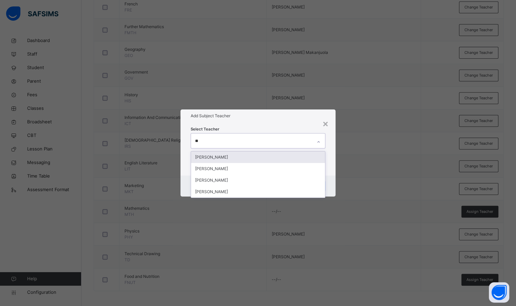
type input "*"
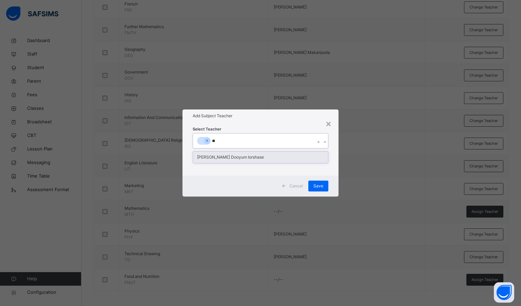
type input "***"
click at [261, 157] on div "[PERSON_NAME] Dooyum Iorshase" at bounding box center [260, 158] width 135 height 12
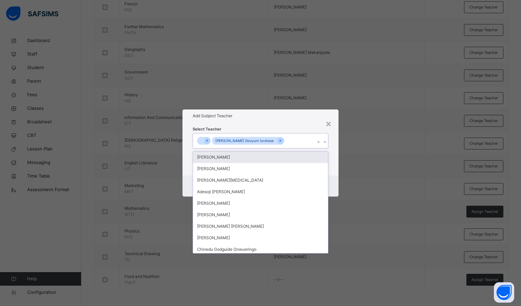
click at [207, 140] on icon at bounding box center [207, 140] width 4 height 5
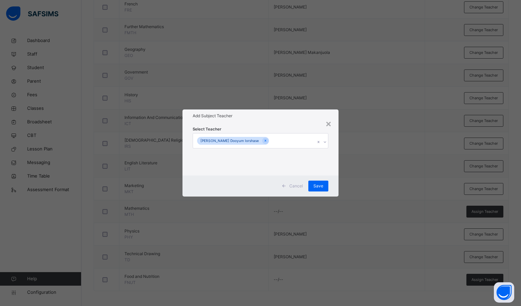
click at [255, 127] on div "Select Teacher [PERSON_NAME] Dooyum Iorshase" at bounding box center [261, 149] width 136 height 46
click at [323, 188] on div "Save" at bounding box center [319, 186] width 20 height 11
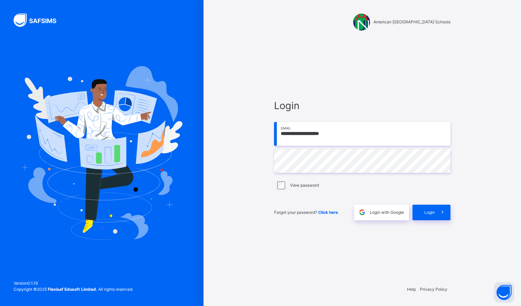
click at [439, 213] on icon at bounding box center [442, 213] width 7 height 8
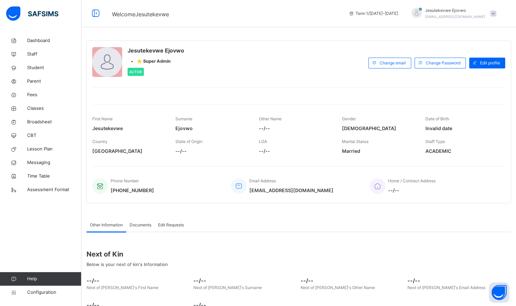
click at [495, 12] on div at bounding box center [493, 14] width 6 height 6
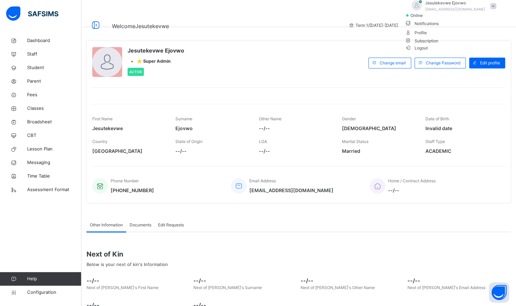
click at [479, 28] on span "Notifications" at bounding box center [452, 23] width 95 height 9
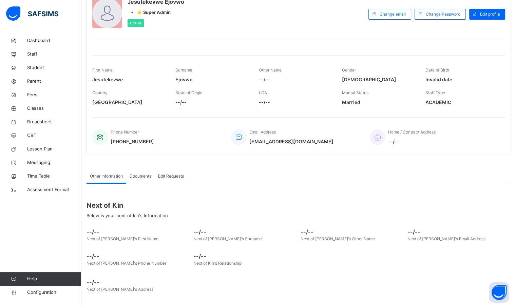
scroll to position [50, 0]
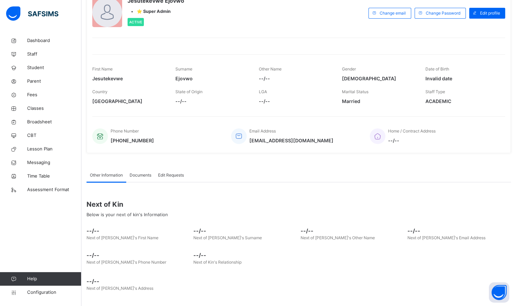
click at [45, 57] on span "Staff" at bounding box center [54, 54] width 54 height 7
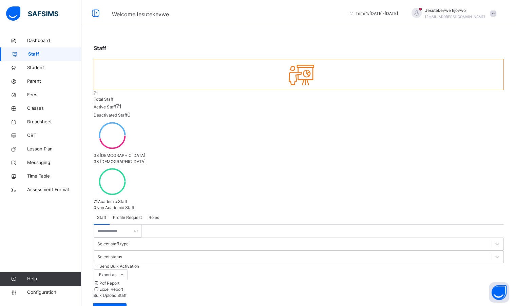
click at [126, 215] on span "Profile Request" at bounding box center [127, 218] width 29 height 6
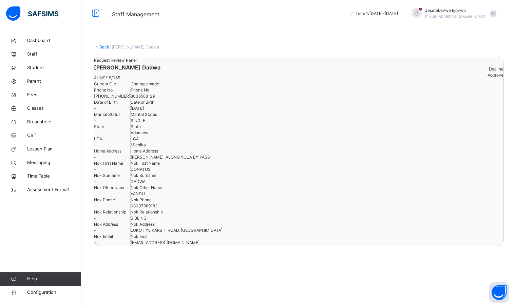
scroll to position [53, 0]
click at [488, 73] on span "Approve" at bounding box center [496, 75] width 16 height 5
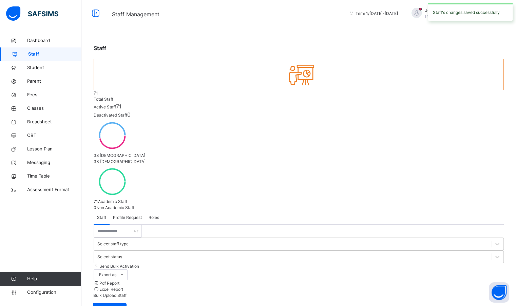
click at [136, 215] on span "Profile Request" at bounding box center [127, 218] width 29 height 6
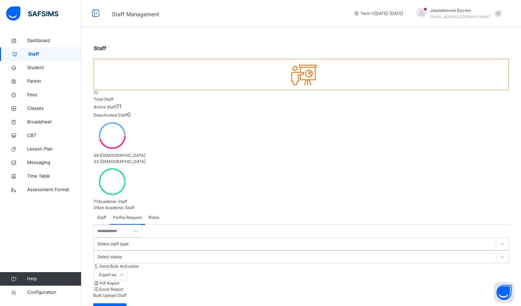
click at [152, 215] on span "Roles" at bounding box center [154, 218] width 11 height 6
click at [102, 215] on span "Staff" at bounding box center [101, 218] width 9 height 6
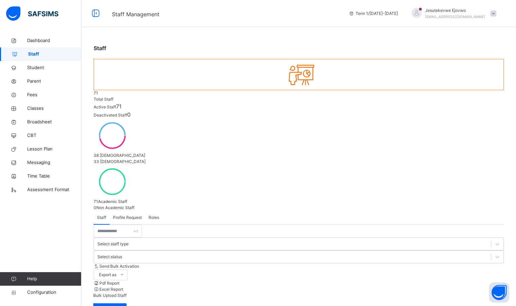
click at [156, 215] on span "Roles" at bounding box center [154, 218] width 11 height 6
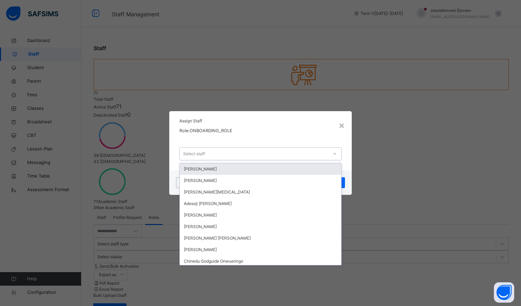
click at [326, 160] on div "Select staff" at bounding box center [254, 154] width 149 height 11
type input "*"
click at [247, 157] on div "o" at bounding box center [254, 154] width 149 height 11
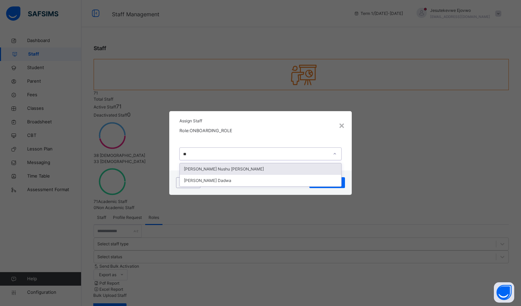
type input "***"
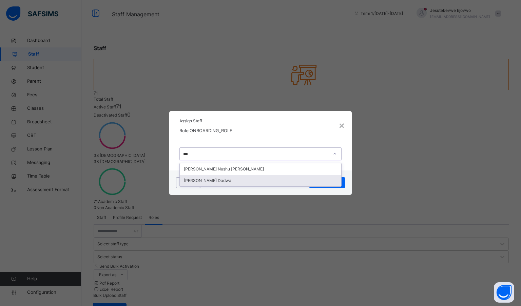
click at [236, 183] on div "[PERSON_NAME] Dadwa" at bounding box center [261, 181] width 162 height 12
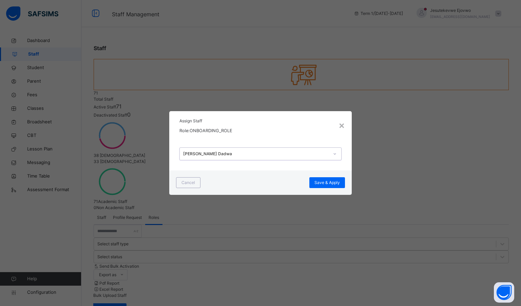
click at [320, 182] on span "Save & Apply" at bounding box center [327, 183] width 25 height 6
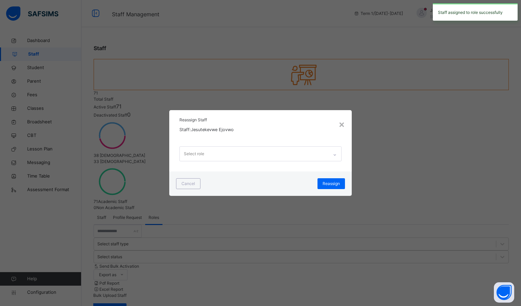
click at [299, 156] on div "Select role" at bounding box center [254, 154] width 149 height 14
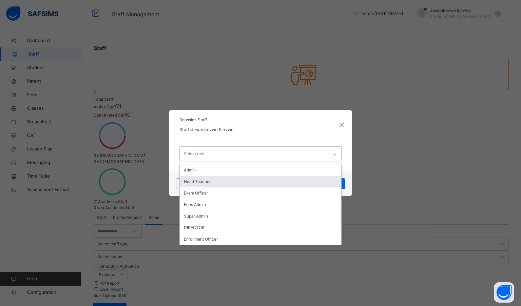
click at [272, 183] on div "Head Teacher" at bounding box center [261, 182] width 162 height 12
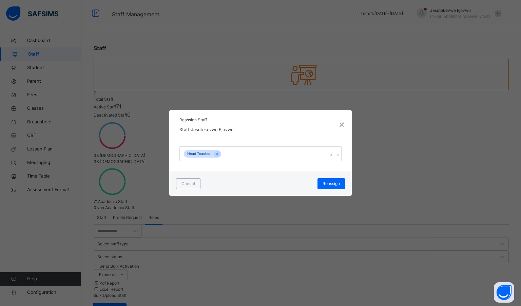
click at [324, 182] on div "Reassign" at bounding box center [331, 184] width 27 height 11
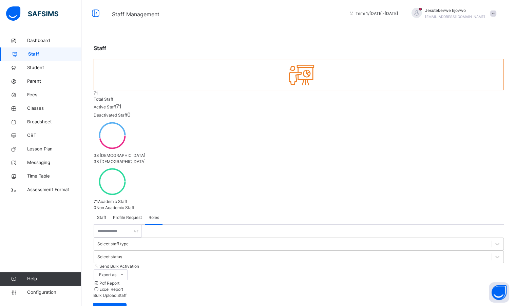
scroll to position [0, 0]
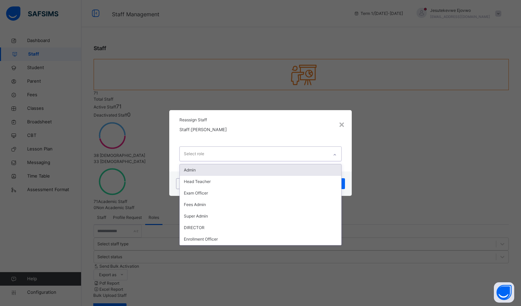
click at [285, 152] on div "Select role" at bounding box center [254, 154] width 149 height 14
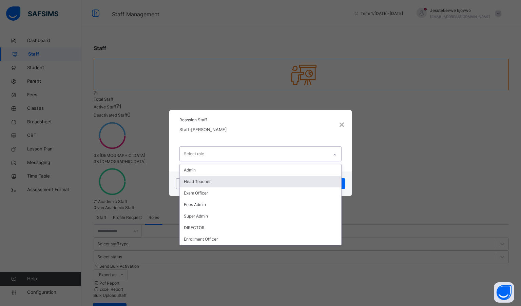
click at [222, 188] on div "Head Teacher" at bounding box center [261, 182] width 162 height 12
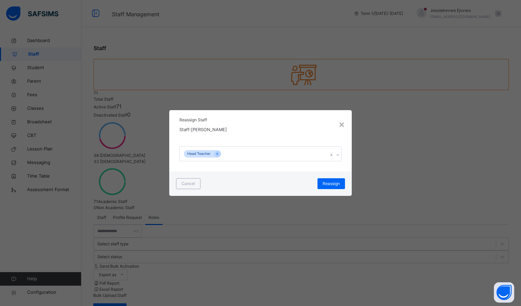
click at [335, 187] on span "Reassign" at bounding box center [331, 184] width 17 height 6
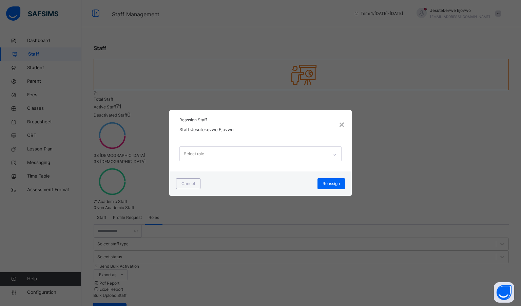
click at [251, 157] on div "Select role" at bounding box center [254, 154] width 149 height 14
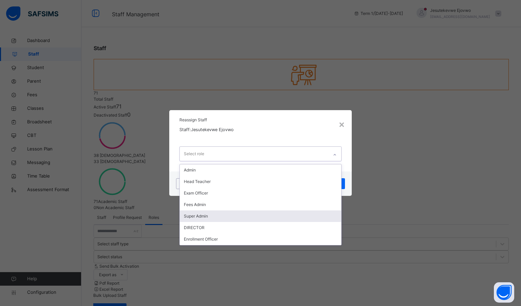
click at [208, 219] on div "Super Admin" at bounding box center [261, 217] width 162 height 12
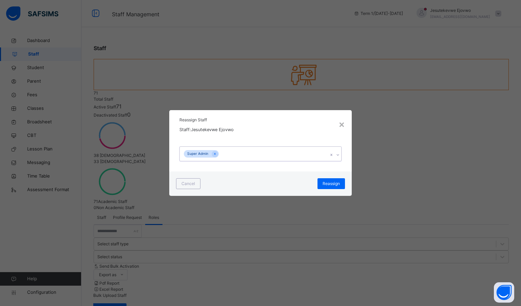
click at [333, 184] on span "Reassign" at bounding box center [331, 184] width 17 height 6
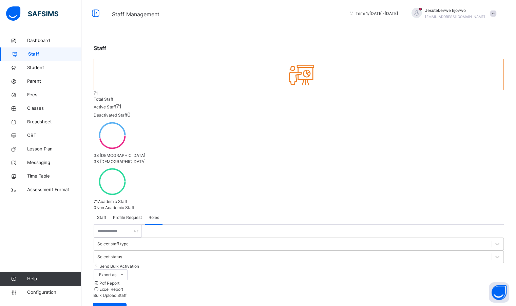
click at [44, 43] on span "Dashboard" at bounding box center [54, 40] width 54 height 7
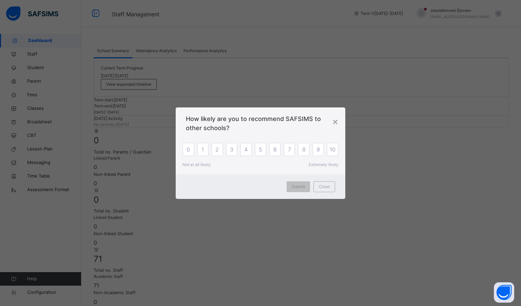
click at [337, 121] on div "×" at bounding box center [335, 121] width 6 height 14
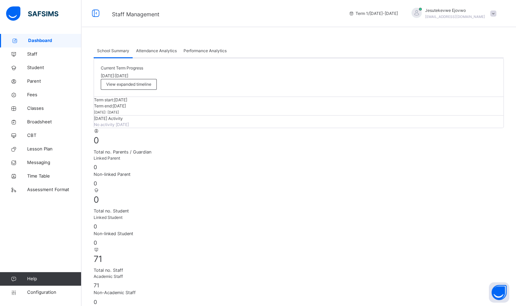
click at [41, 290] on span "Configuration" at bounding box center [54, 293] width 54 height 7
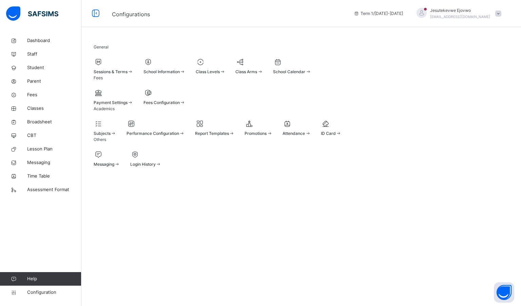
click at [38, 107] on span "Classes" at bounding box center [54, 108] width 54 height 7
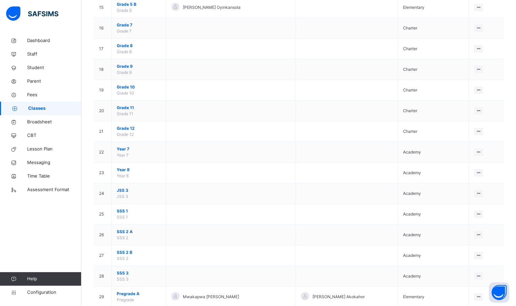
scroll to position [407, 0]
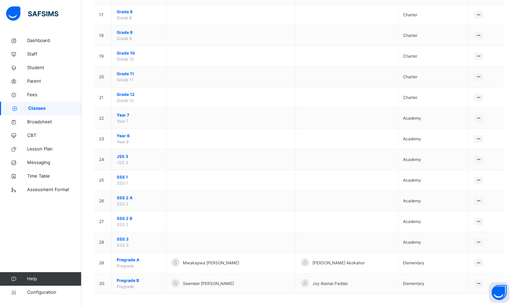
click at [148, 201] on td "SSS 2 A SSS 2" at bounding box center [139, 201] width 55 height 21
click at [121, 195] on span "SSS 2 A" at bounding box center [139, 198] width 44 height 6
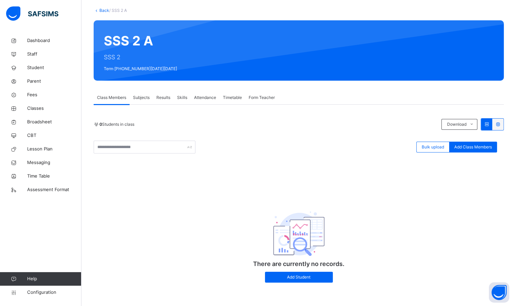
scroll to position [37, 0]
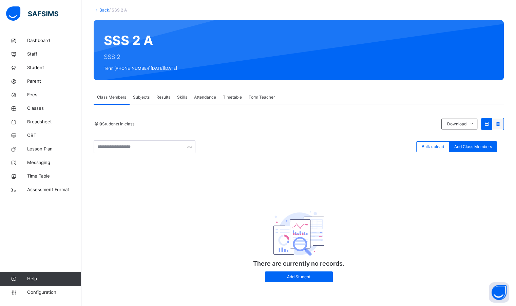
click at [138, 99] on span "Subjects" at bounding box center [141, 97] width 17 height 6
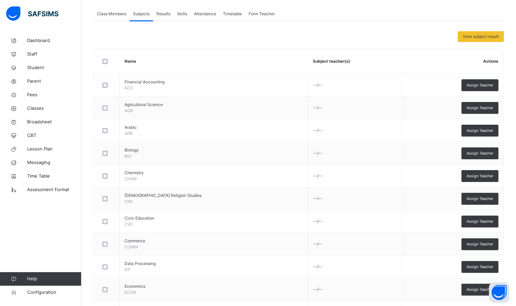
scroll to position [105, 0]
